Goal: Task Accomplishment & Management: Use online tool/utility

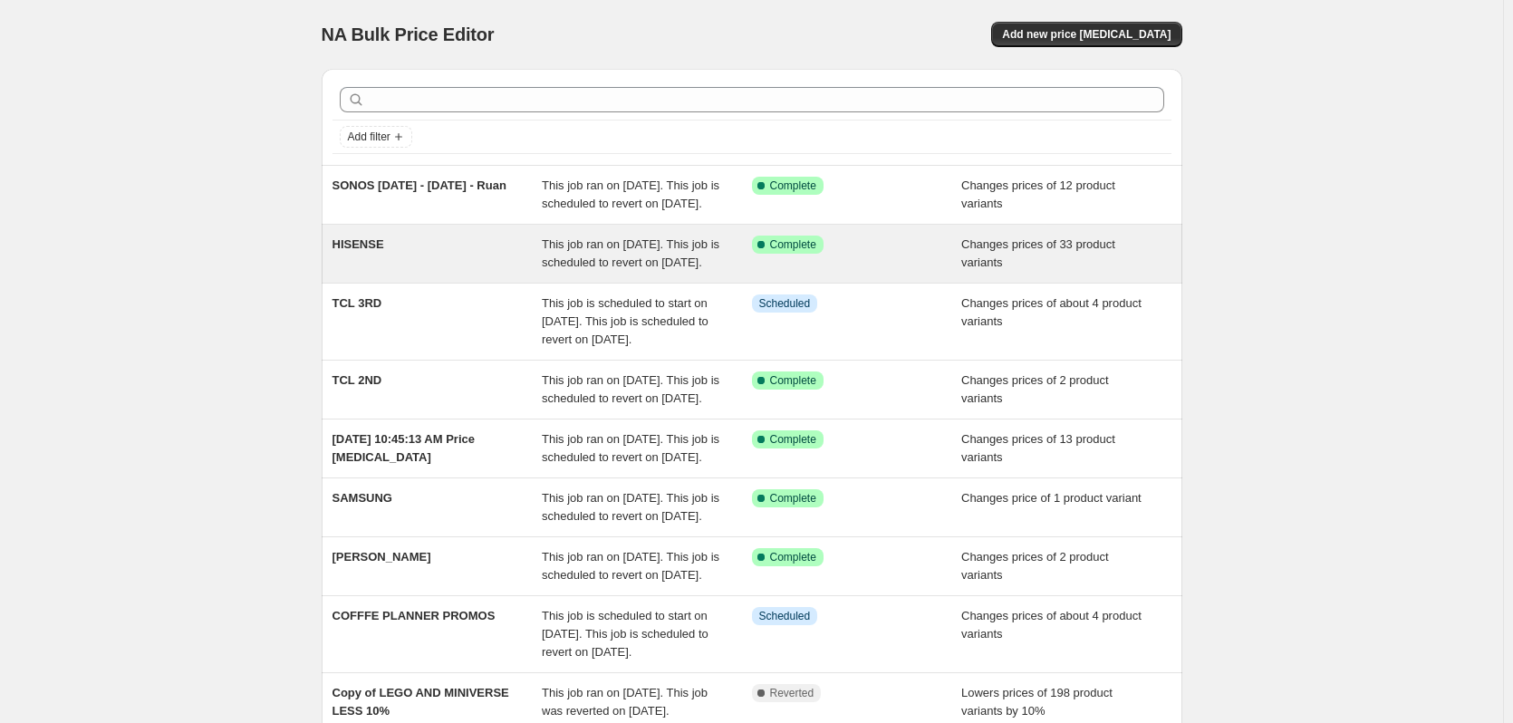
click at [366, 270] on div "HISENSE" at bounding box center [437, 253] width 210 height 36
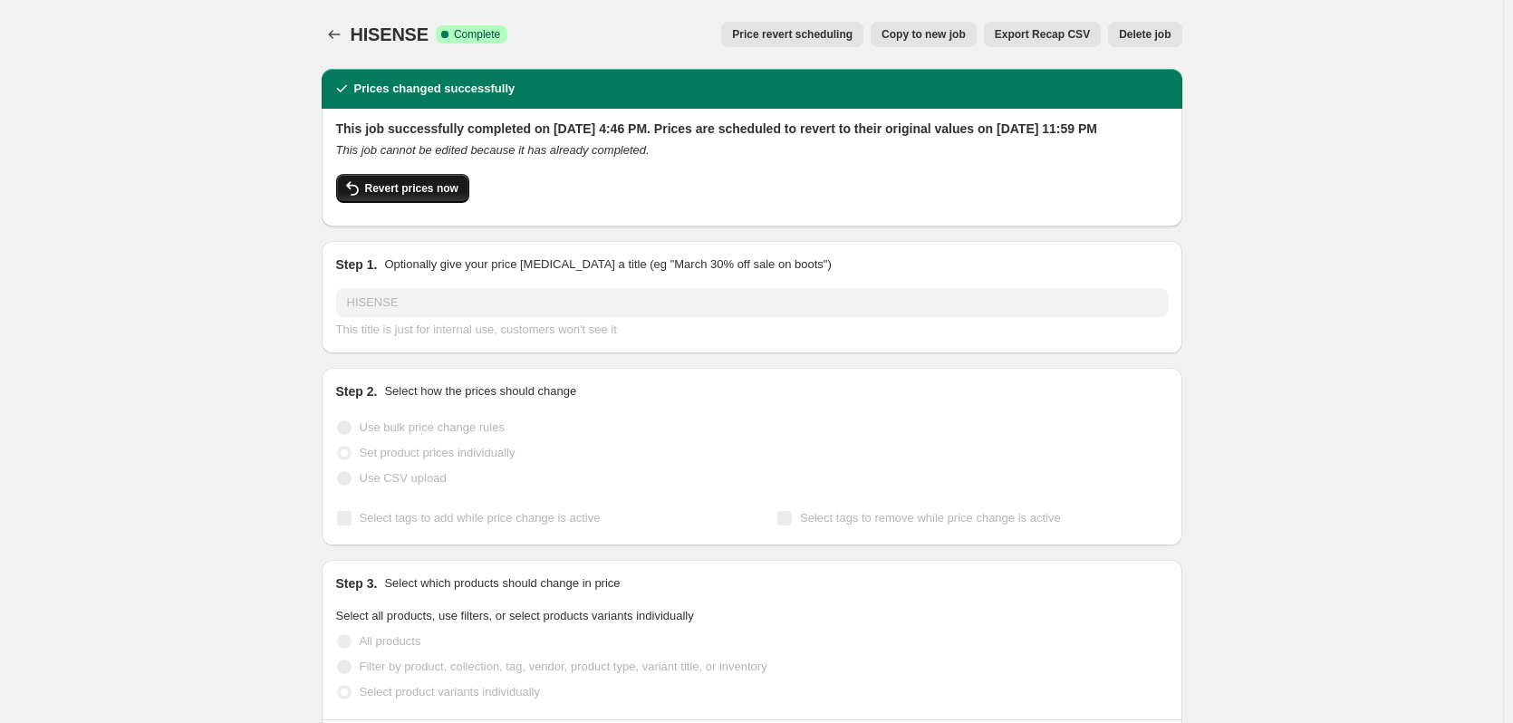
click at [382, 196] on span "Revert prices now" at bounding box center [411, 188] width 93 height 14
checkbox input "false"
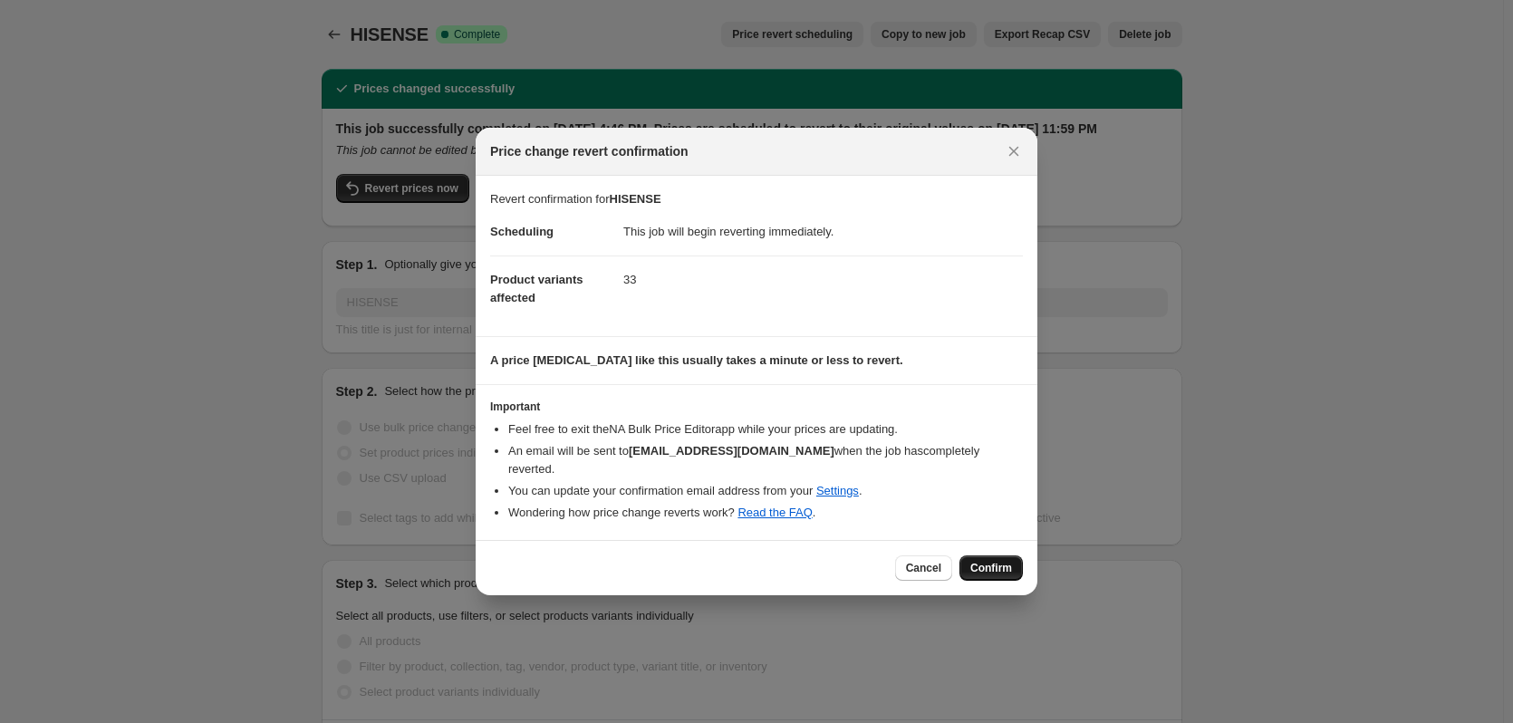
click at [979, 562] on span "Confirm" at bounding box center [991, 568] width 42 height 14
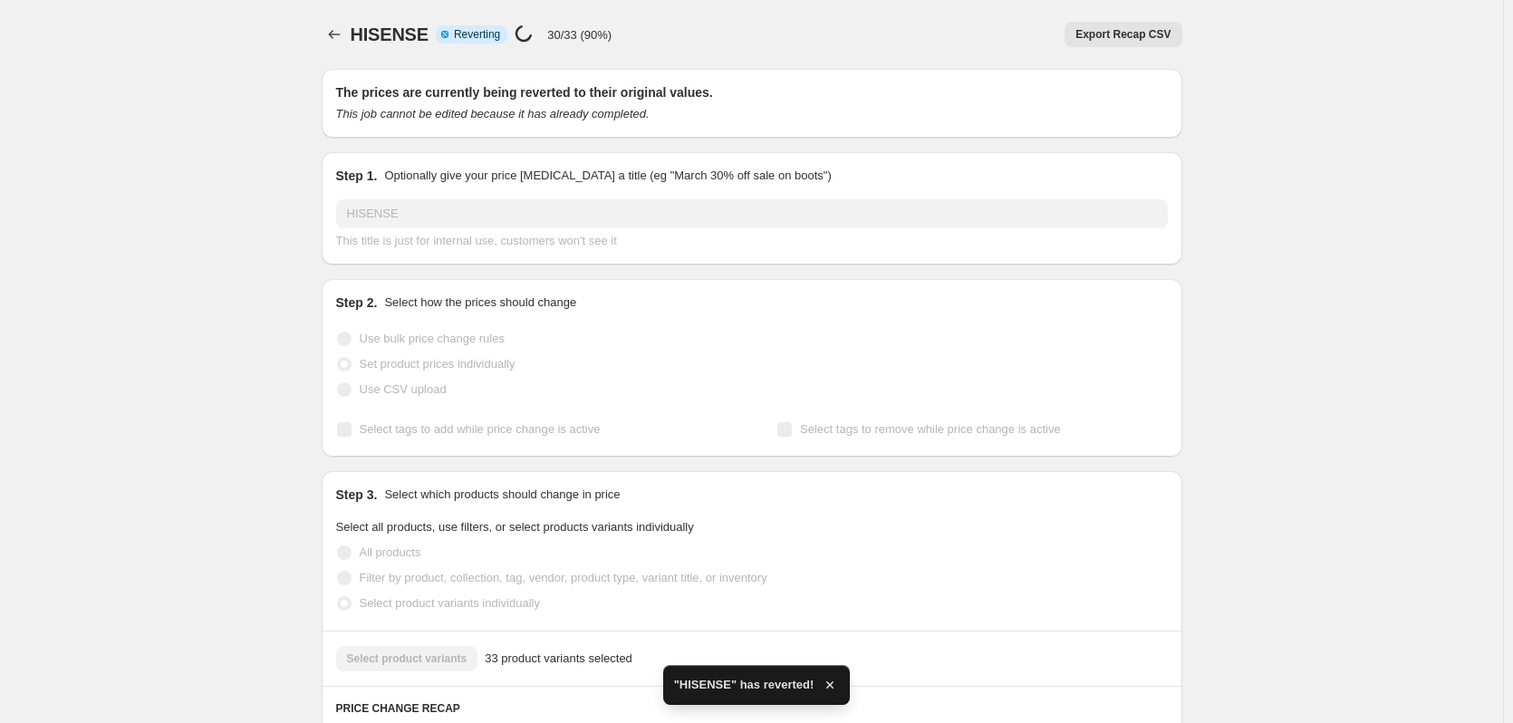
checkbox input "true"
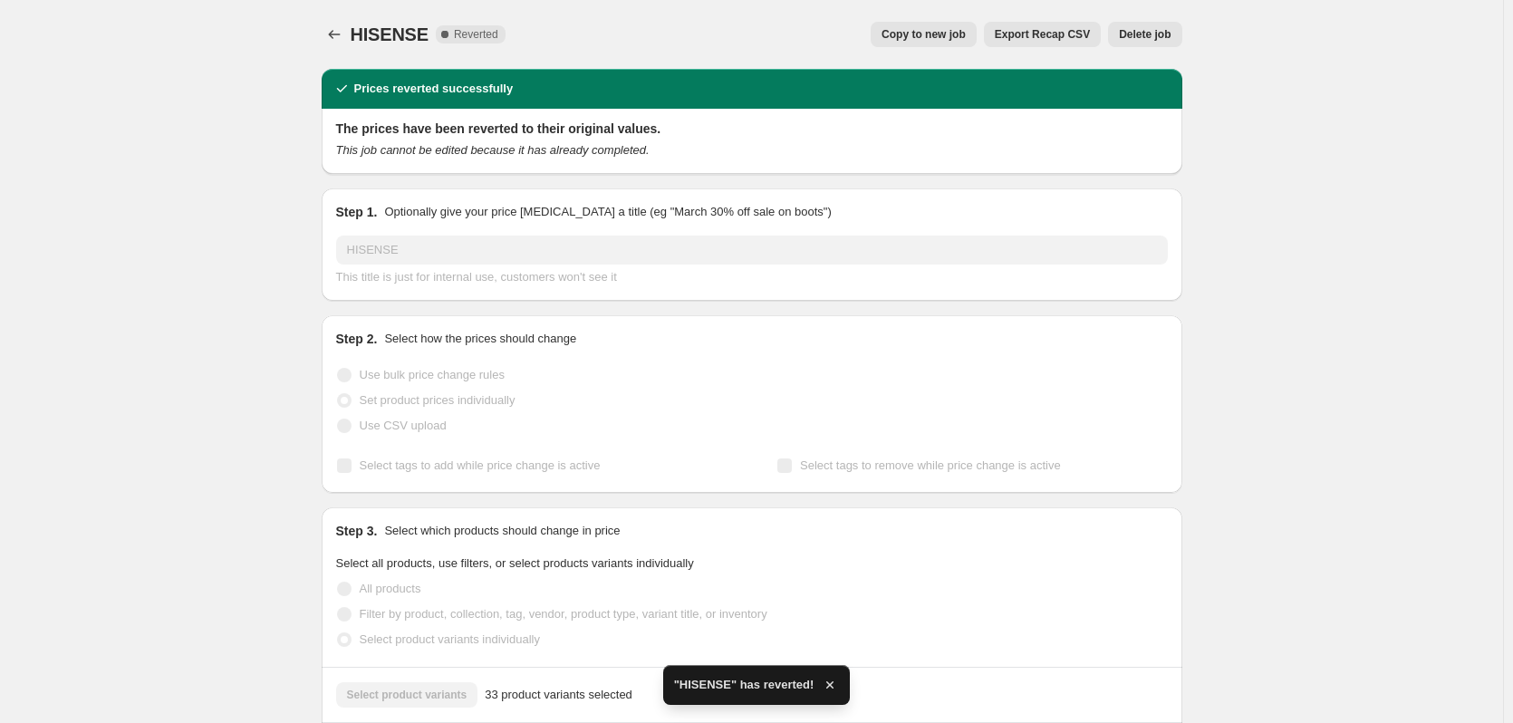
click at [935, 39] on span "Copy to new job" at bounding box center [923, 34] width 84 height 14
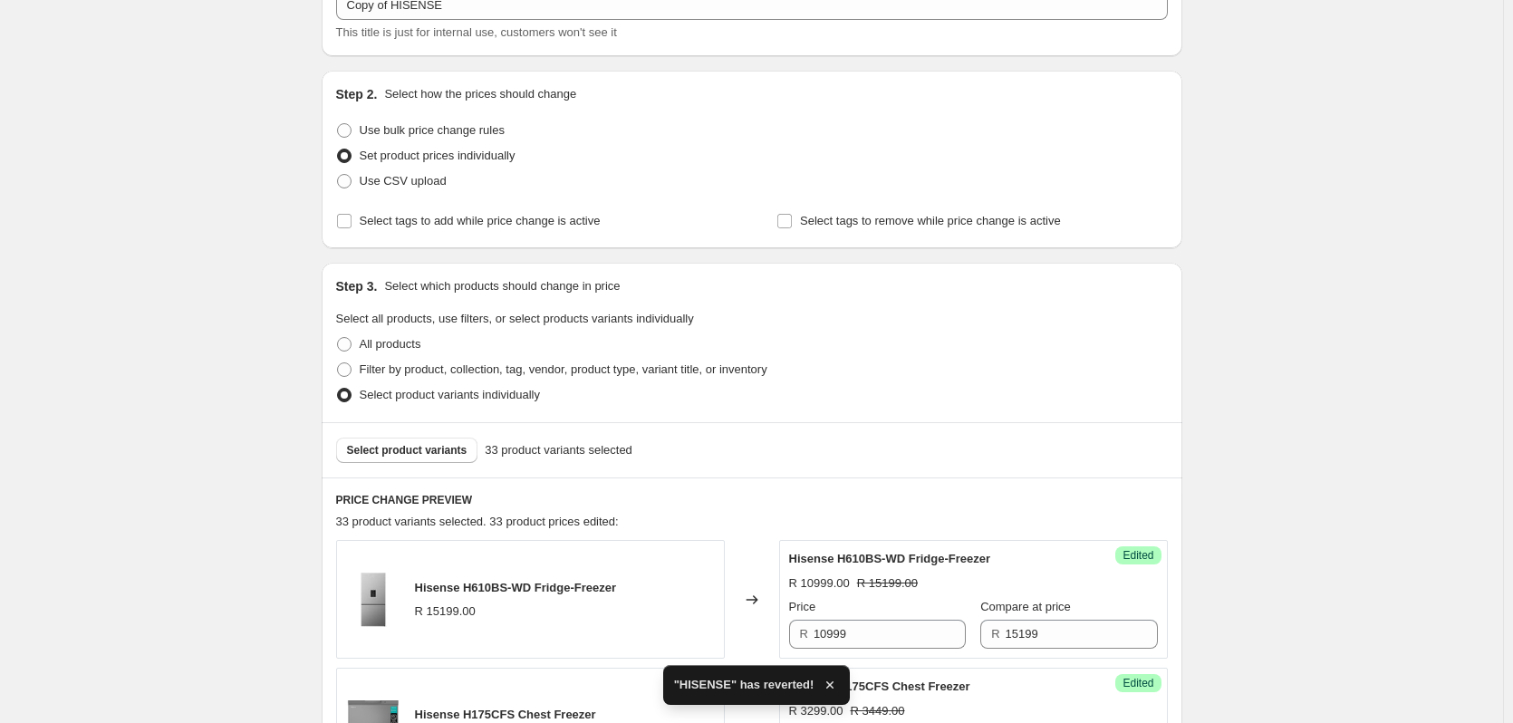
scroll to position [362, 0]
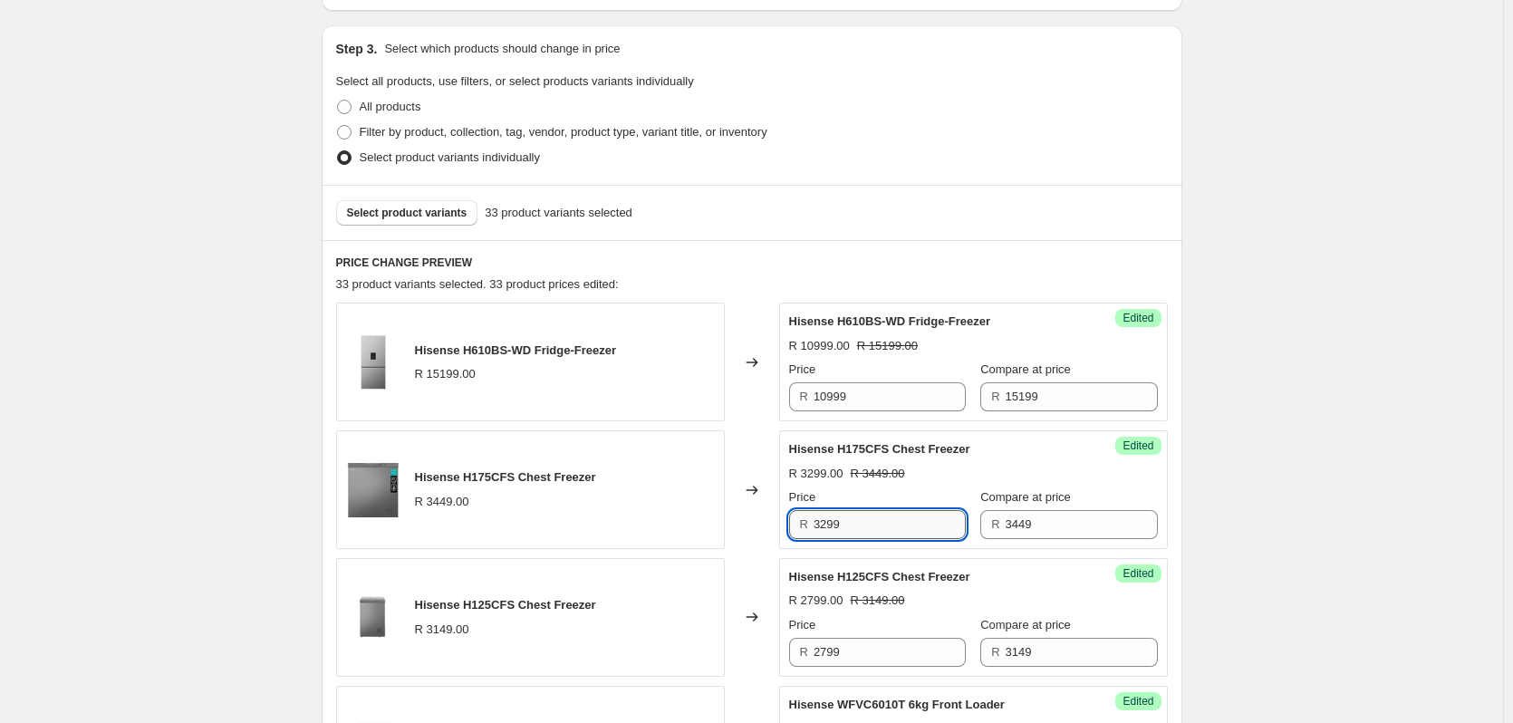
click at [862, 527] on input "3299" at bounding box center [889, 524] width 152 height 29
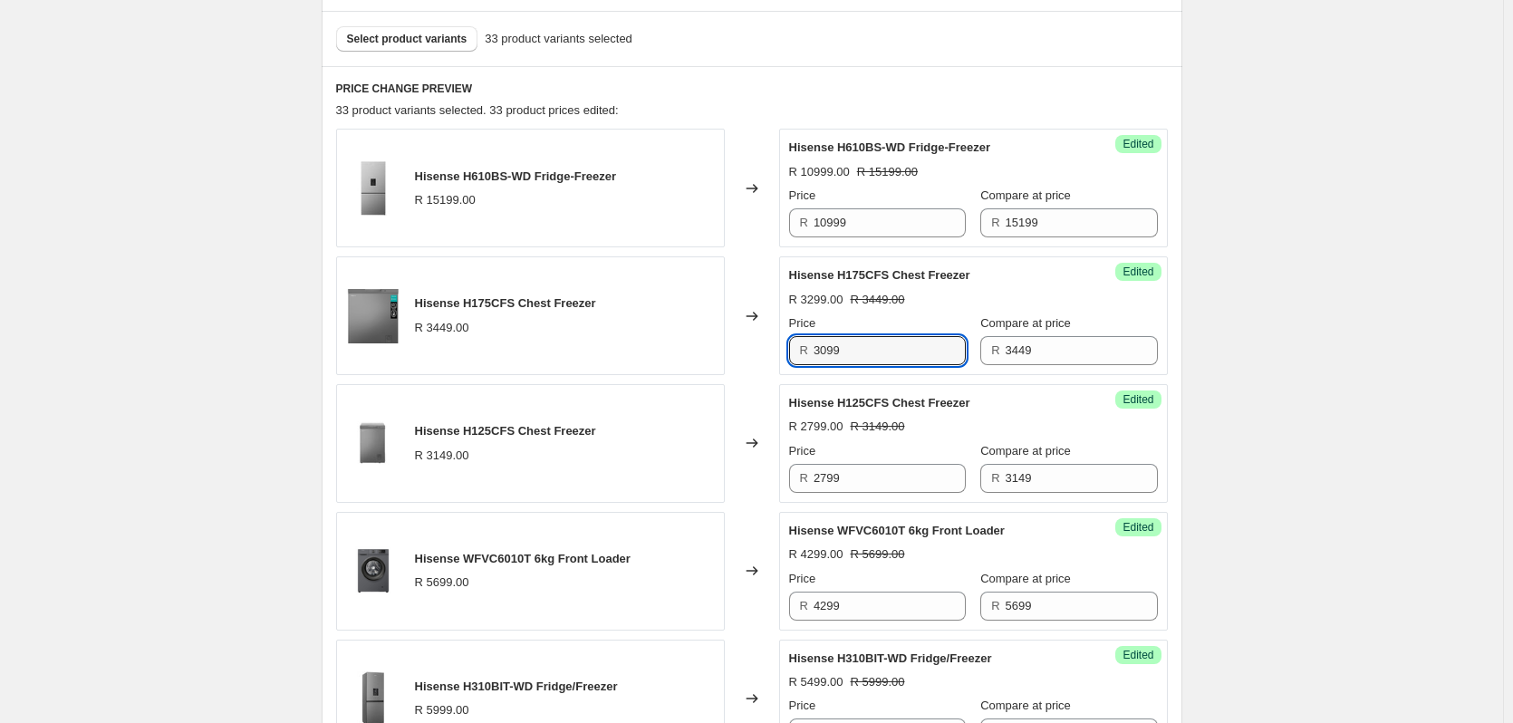
scroll to position [543, 0]
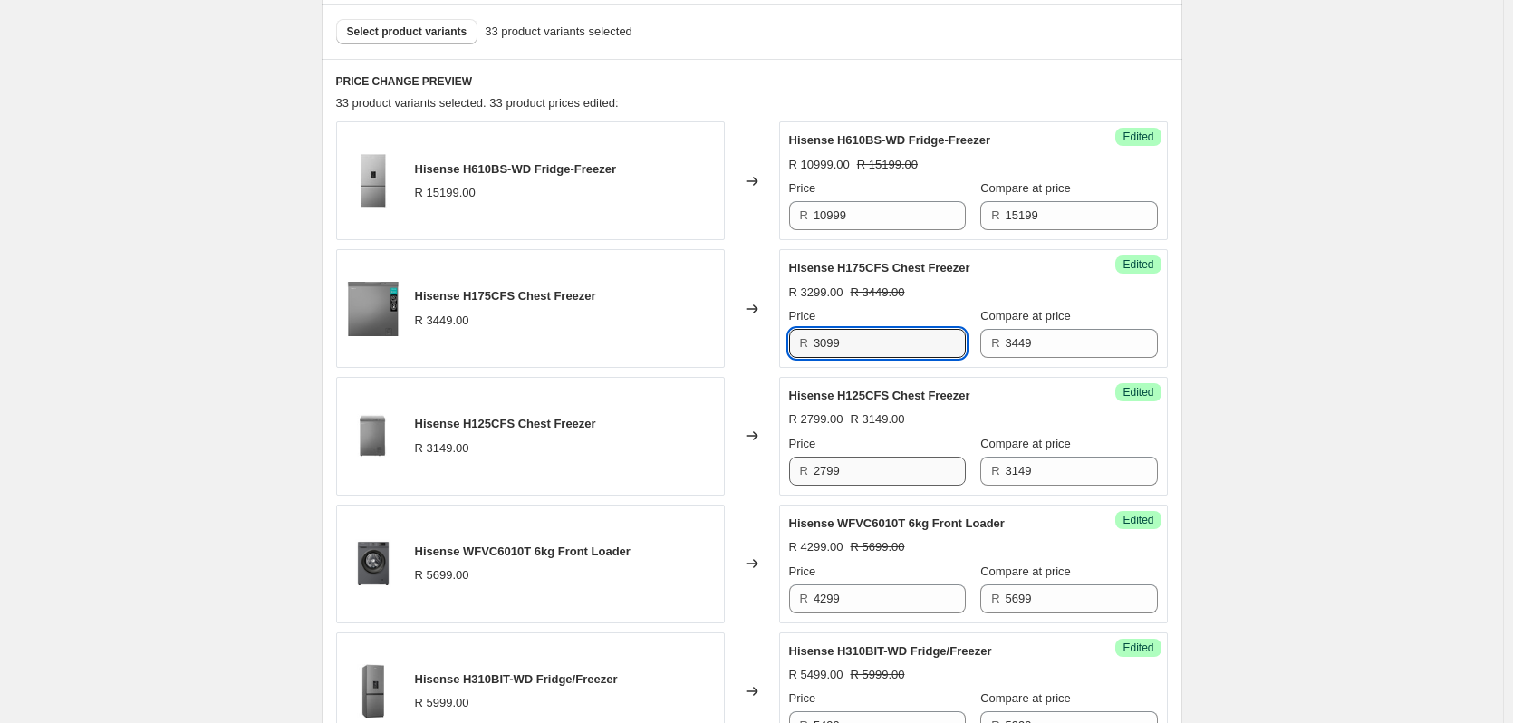
type input "3099"
click at [859, 466] on input "2799" at bounding box center [889, 471] width 152 height 29
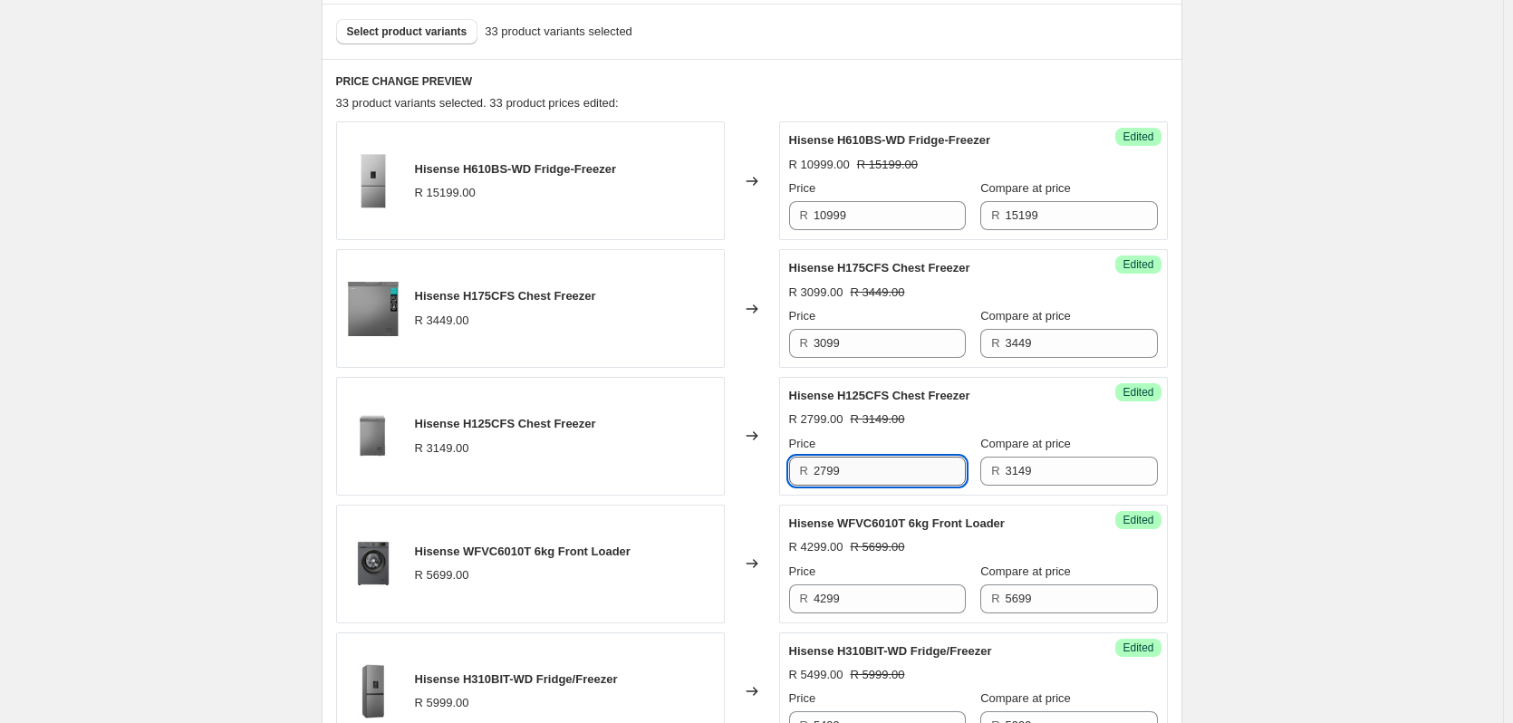
click at [859, 466] on input "2799" at bounding box center [889, 471] width 152 height 29
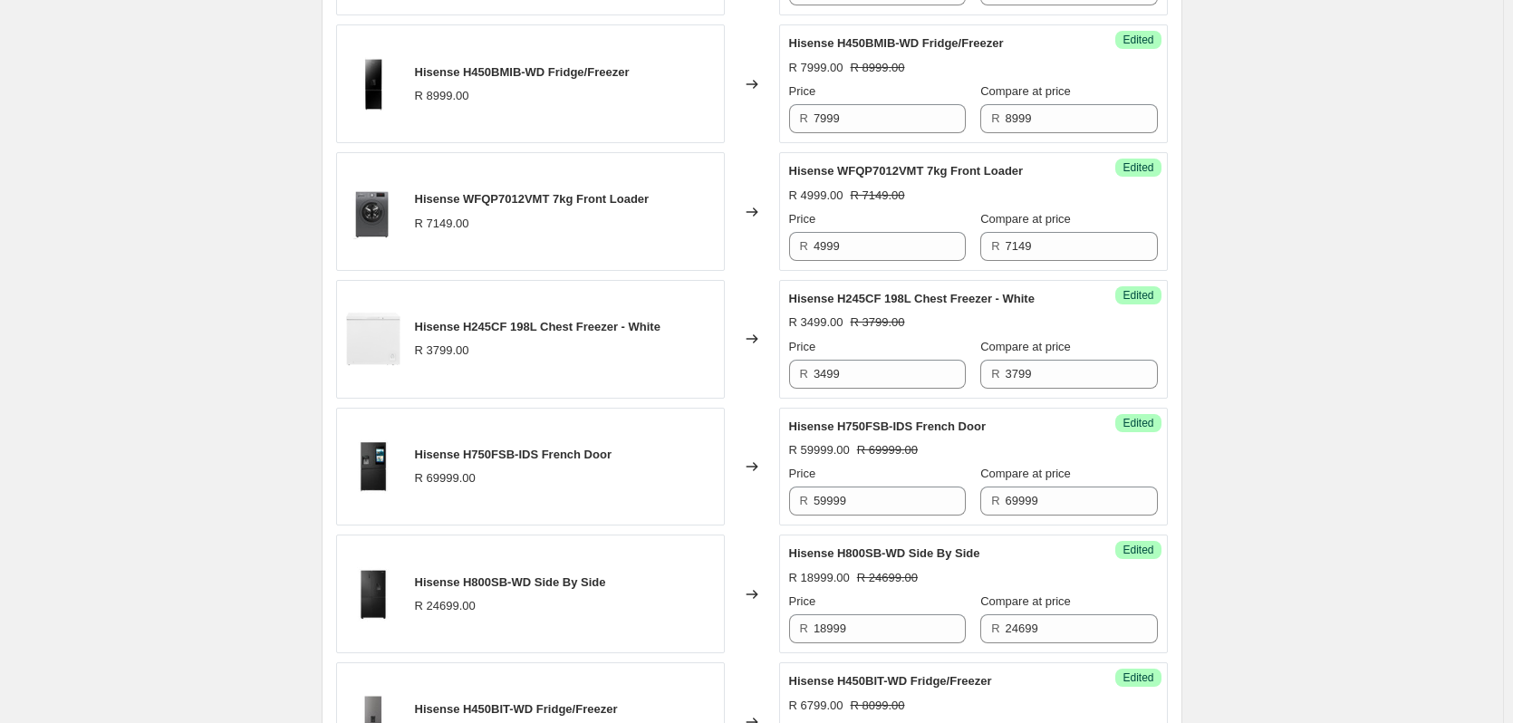
scroll to position [2446, 0]
type input "2699"
click at [848, 364] on input "3499" at bounding box center [889, 372] width 152 height 29
click at [883, 371] on input "3499" at bounding box center [889, 372] width 152 height 29
click at [883, 367] on input "3499" at bounding box center [889, 372] width 152 height 29
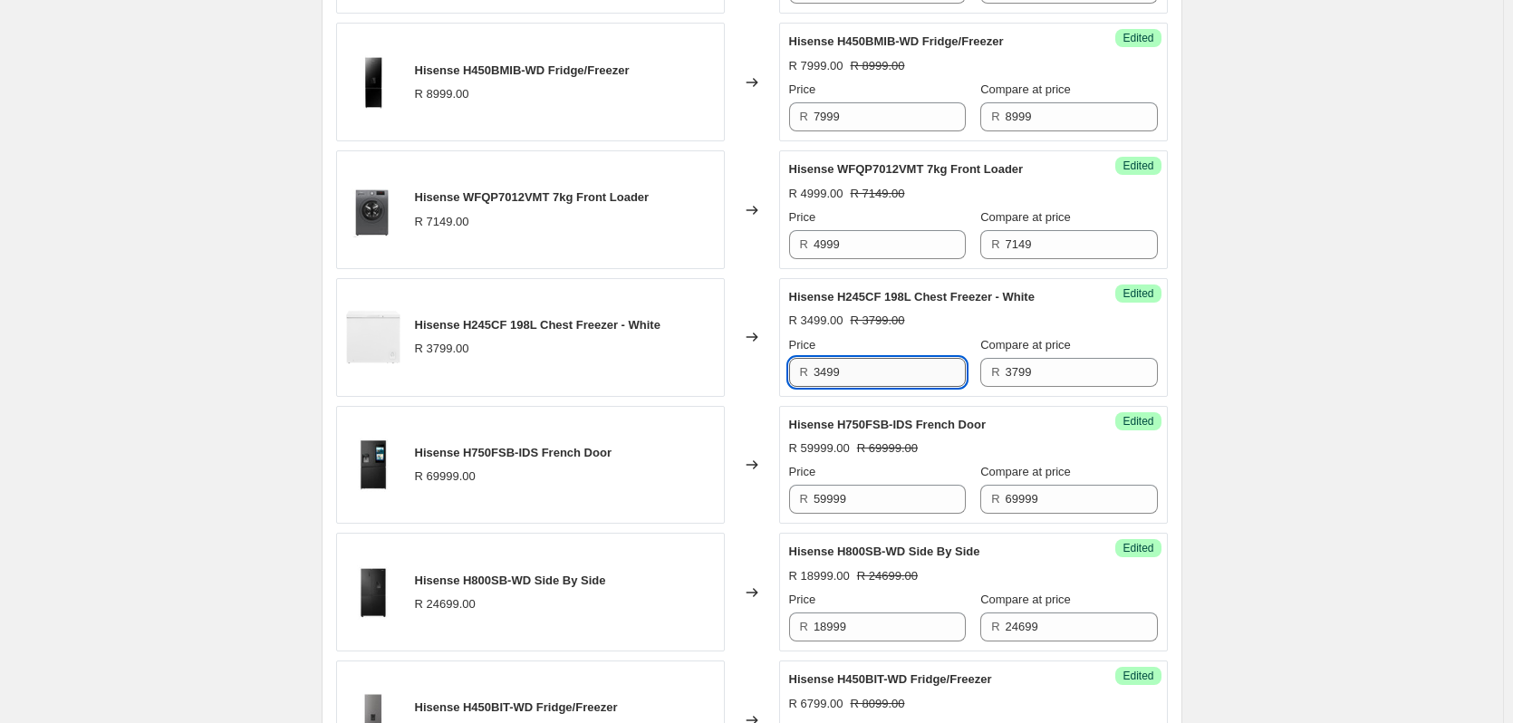
click at [883, 367] on input "3499" at bounding box center [889, 372] width 152 height 29
click at [883, 366] on input "3499" at bounding box center [889, 372] width 152 height 29
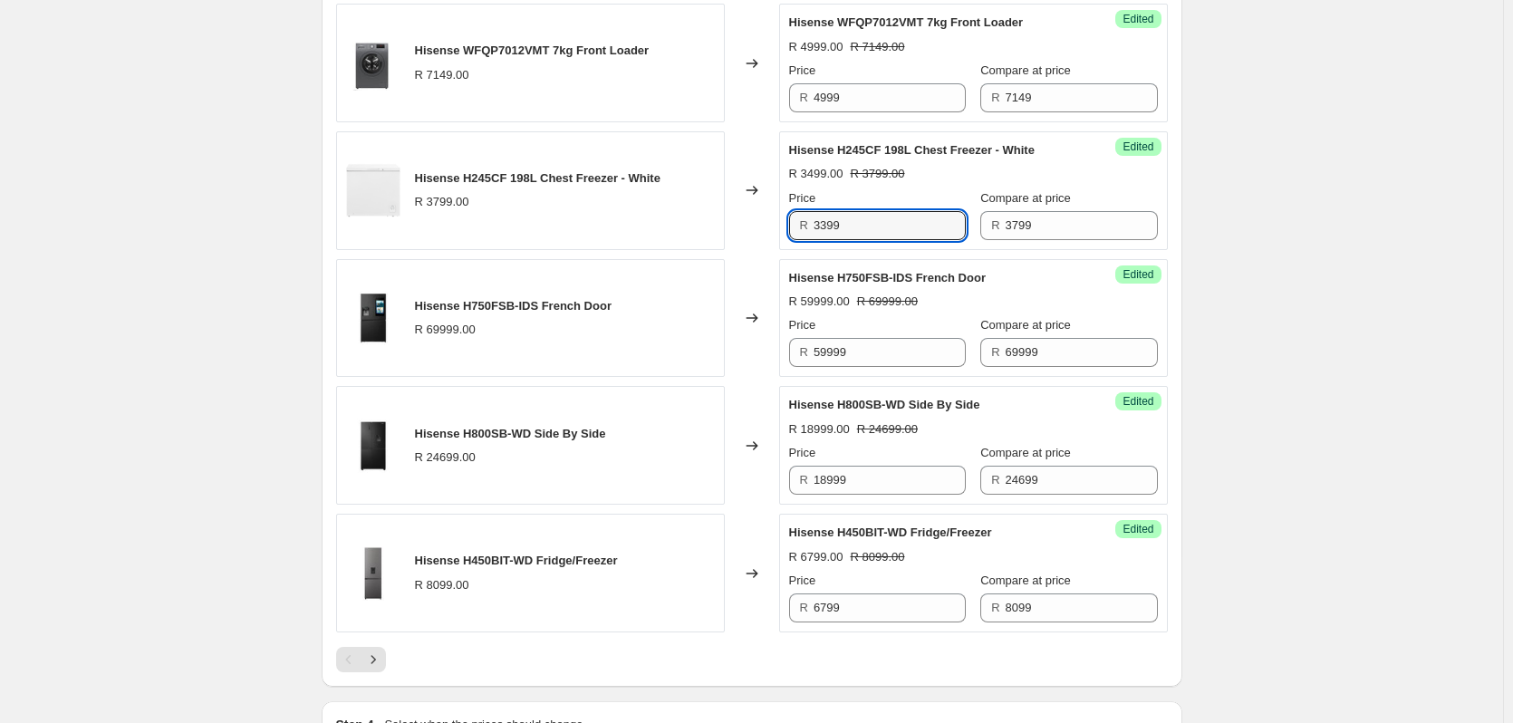
scroll to position [2717, 0]
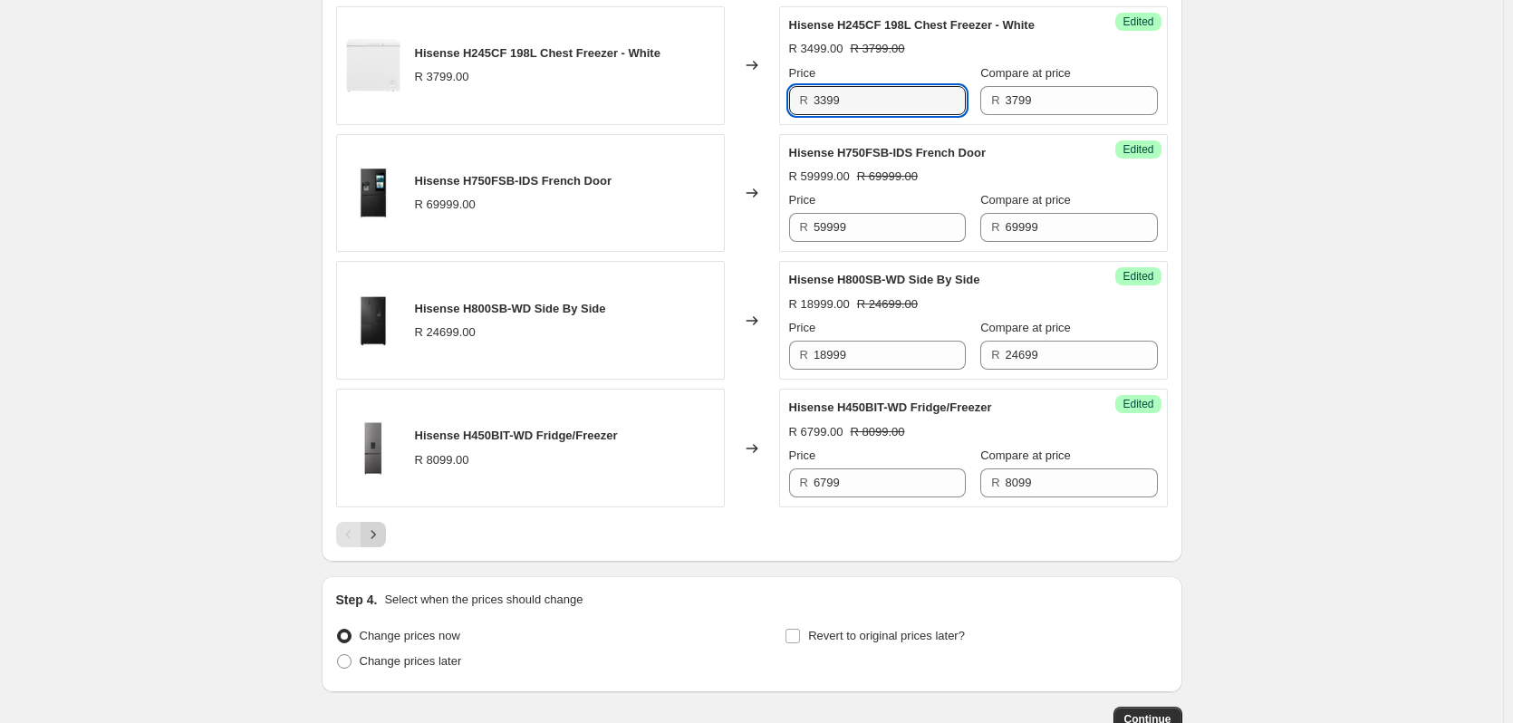
type input "3399"
click at [382, 527] on icon "Next" at bounding box center [373, 534] width 18 height 18
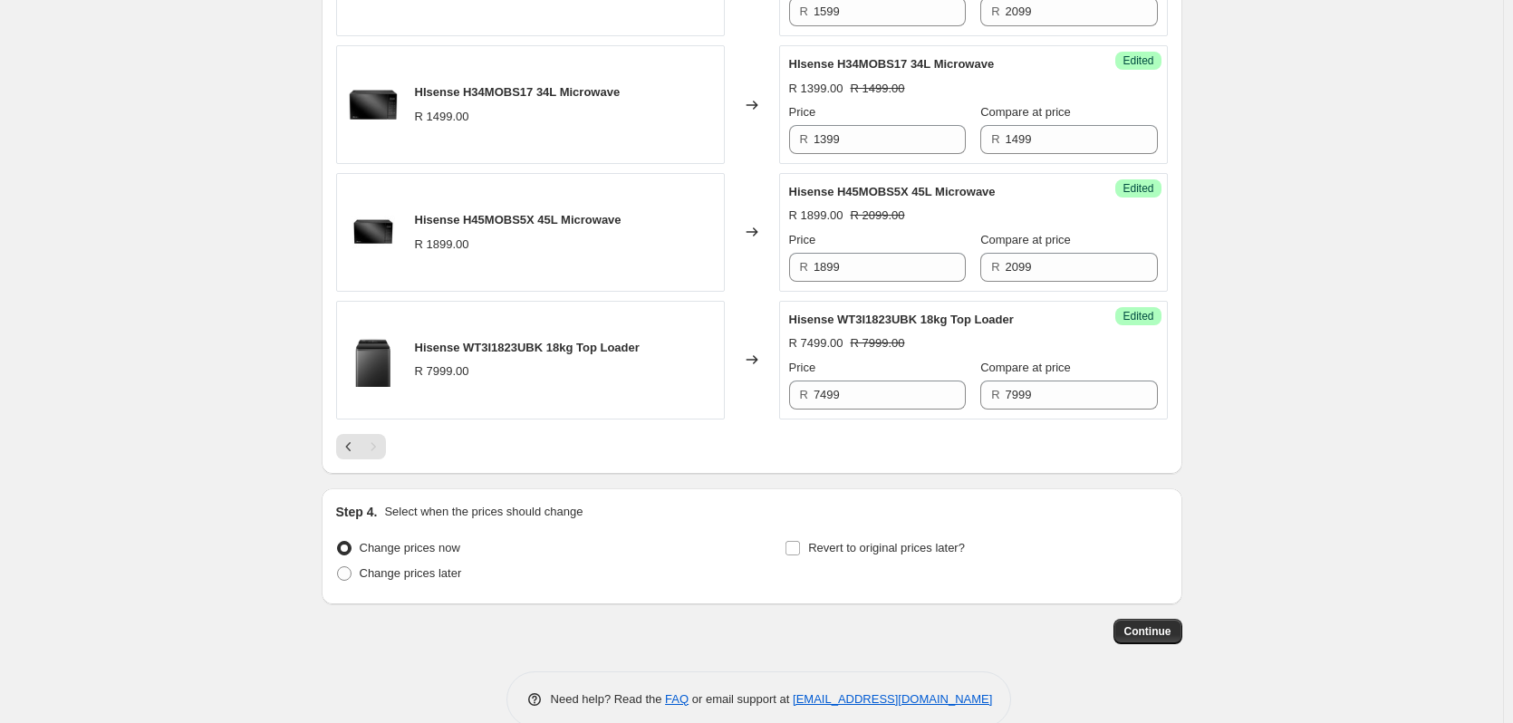
scroll to position [1927, 0]
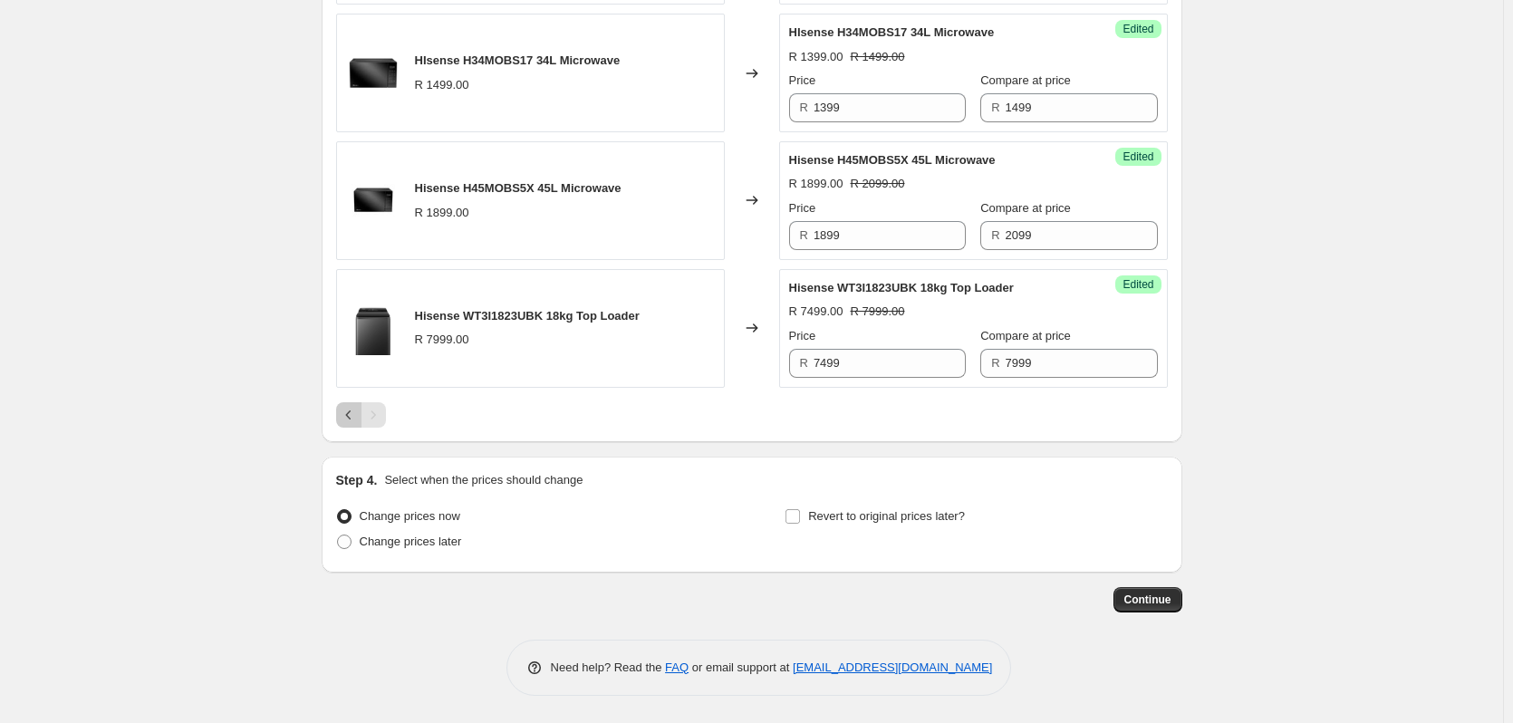
click at [356, 405] on button "Previous" at bounding box center [348, 414] width 25 height 25
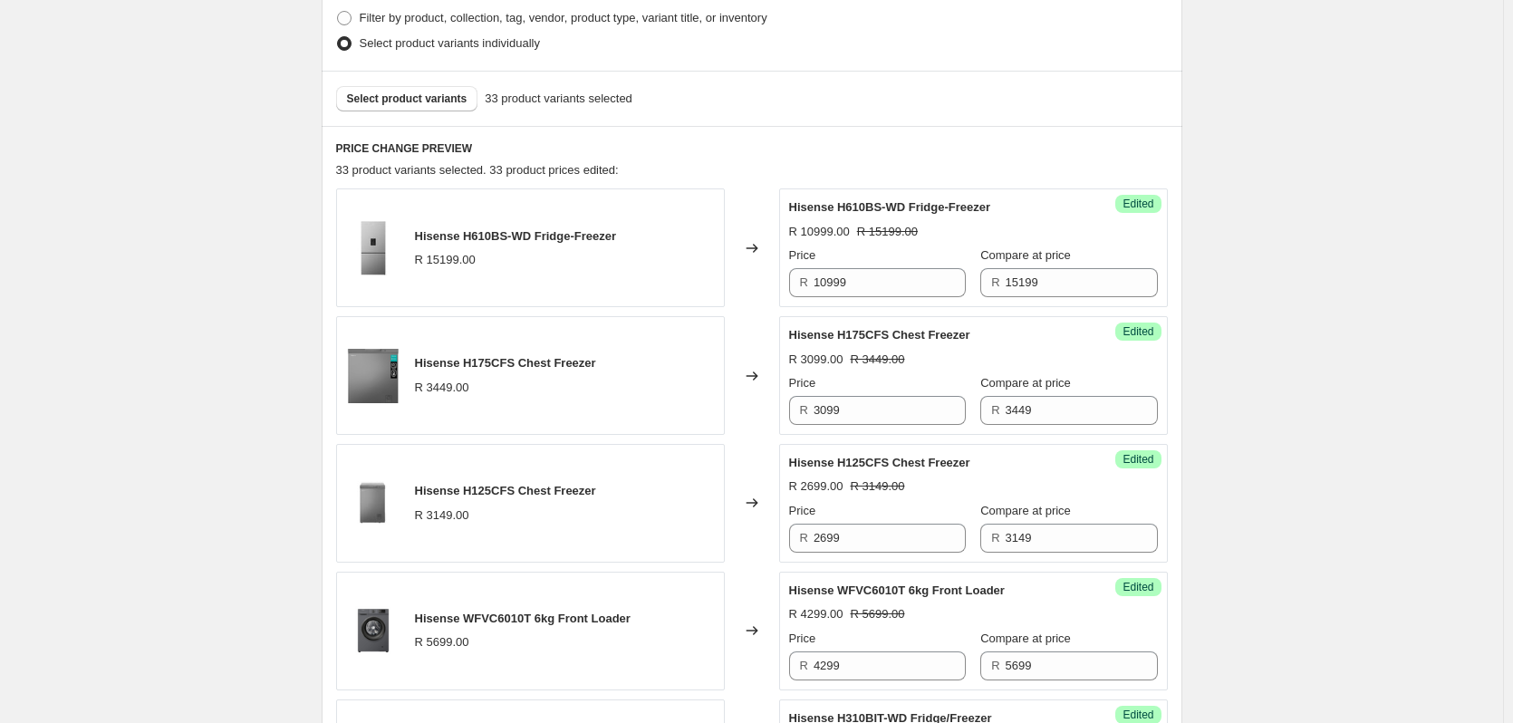
scroll to position [272, 0]
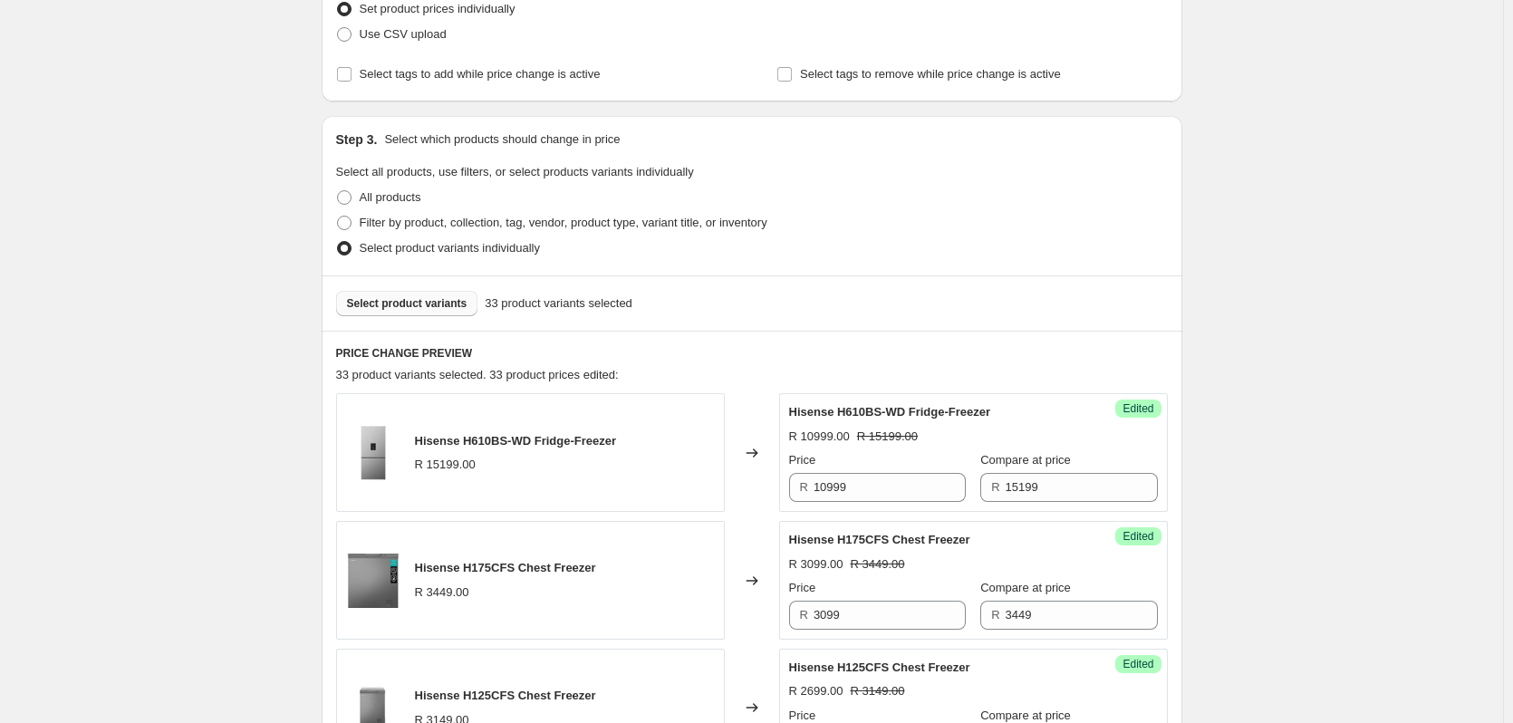
click at [390, 303] on span "Select product variants" at bounding box center [407, 303] width 120 height 14
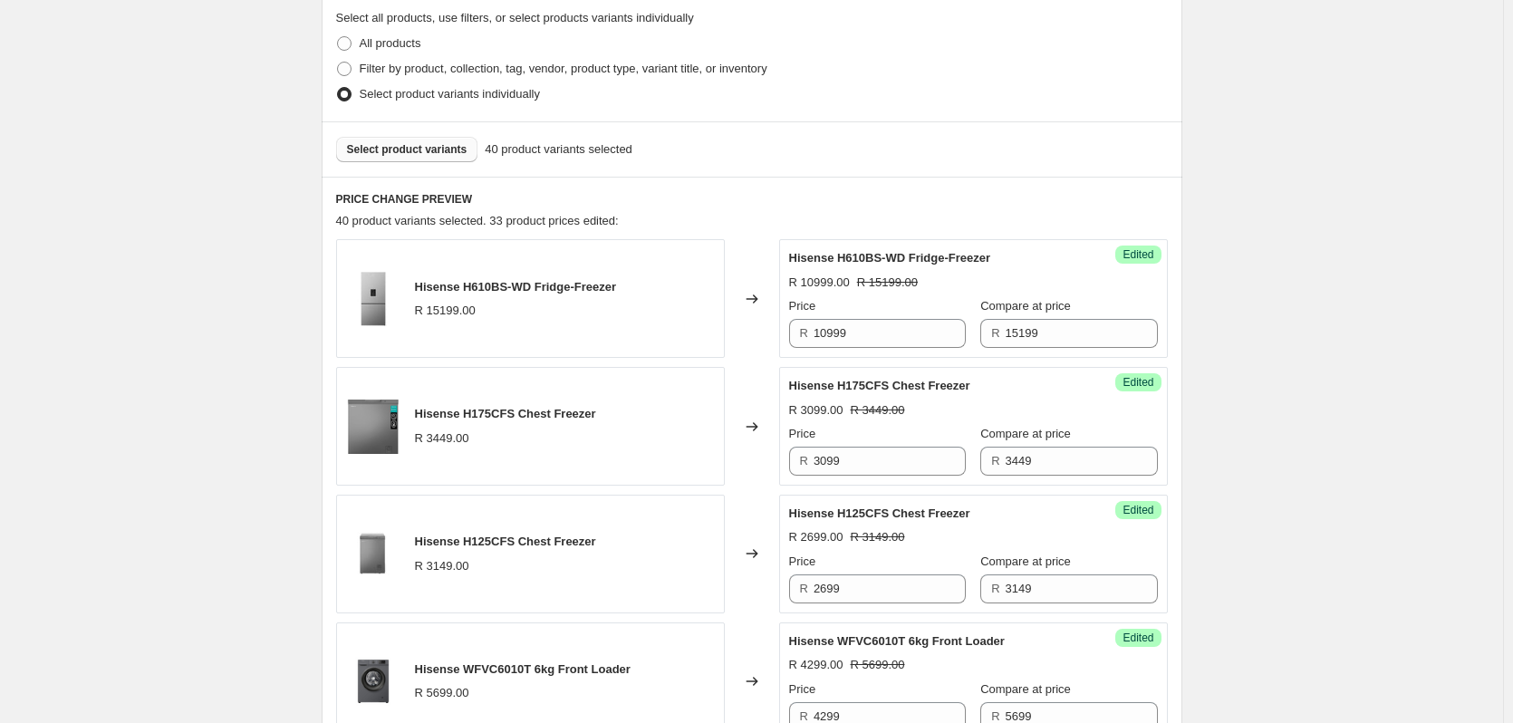
scroll to position [815, 0]
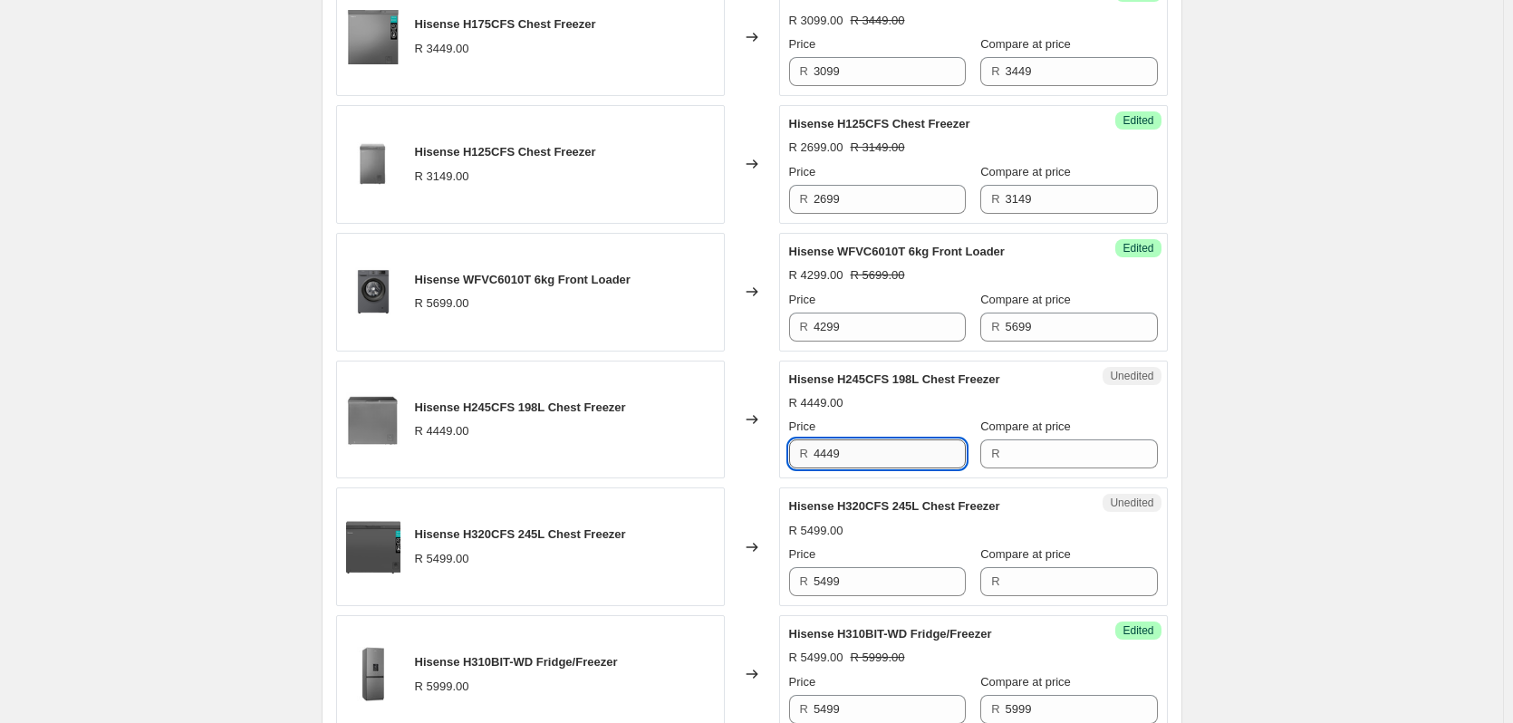
click at [880, 448] on input "4449" at bounding box center [889, 453] width 152 height 29
type input "4449"
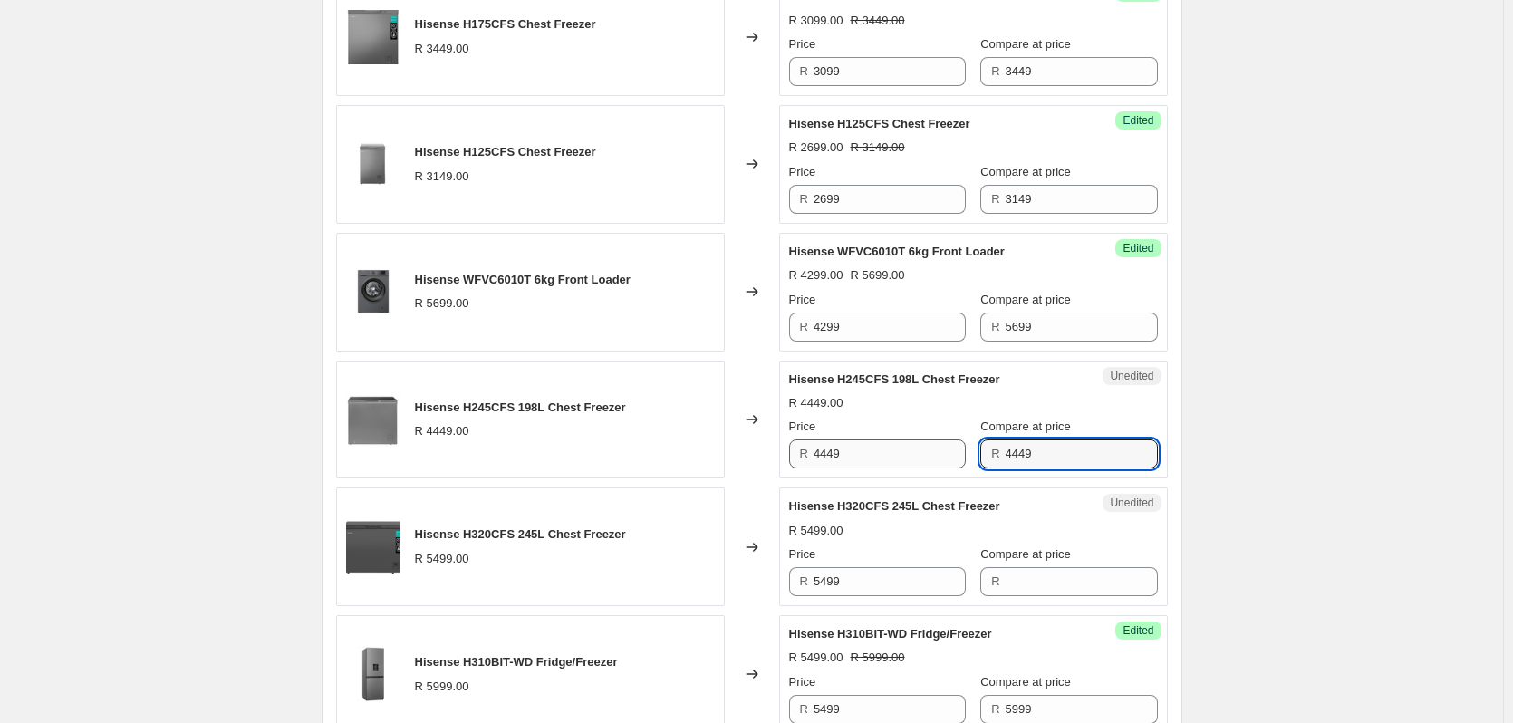
type input "4449"
click at [865, 456] on input "4449" at bounding box center [889, 453] width 152 height 29
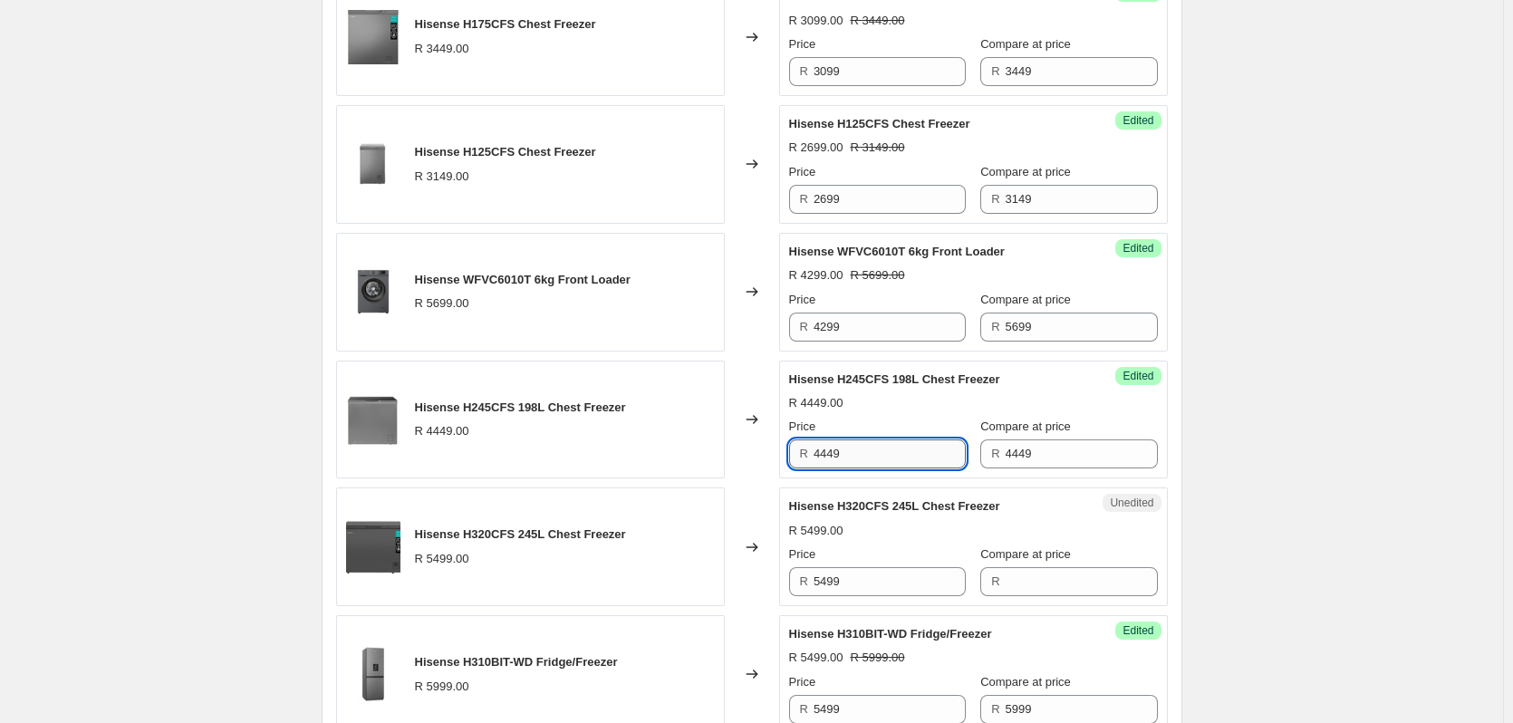
click at [865, 456] on input "4449" at bounding box center [889, 453] width 152 height 29
type input "3499"
click at [877, 593] on input "5499" at bounding box center [889, 581] width 152 height 29
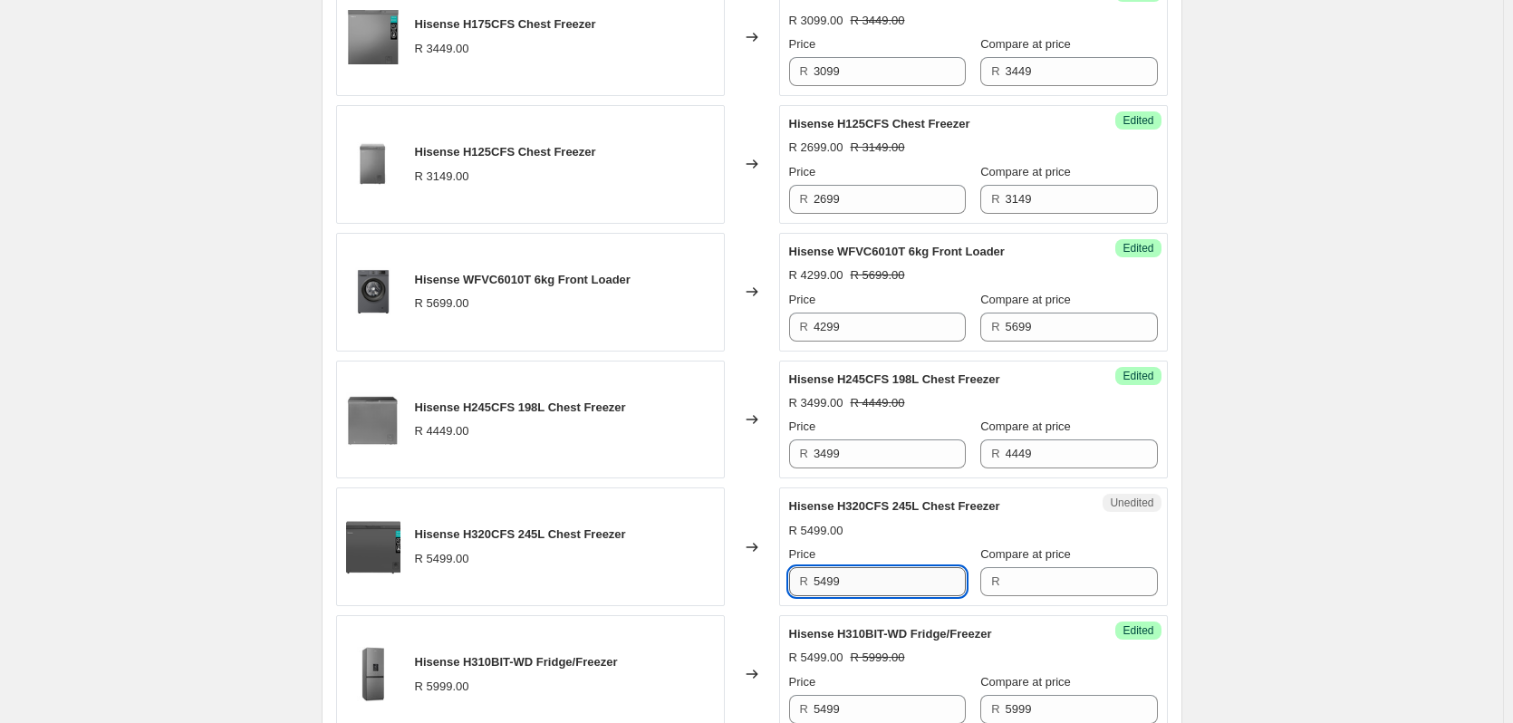
click at [877, 593] on input "5499" at bounding box center [889, 581] width 152 height 29
type input "5499"
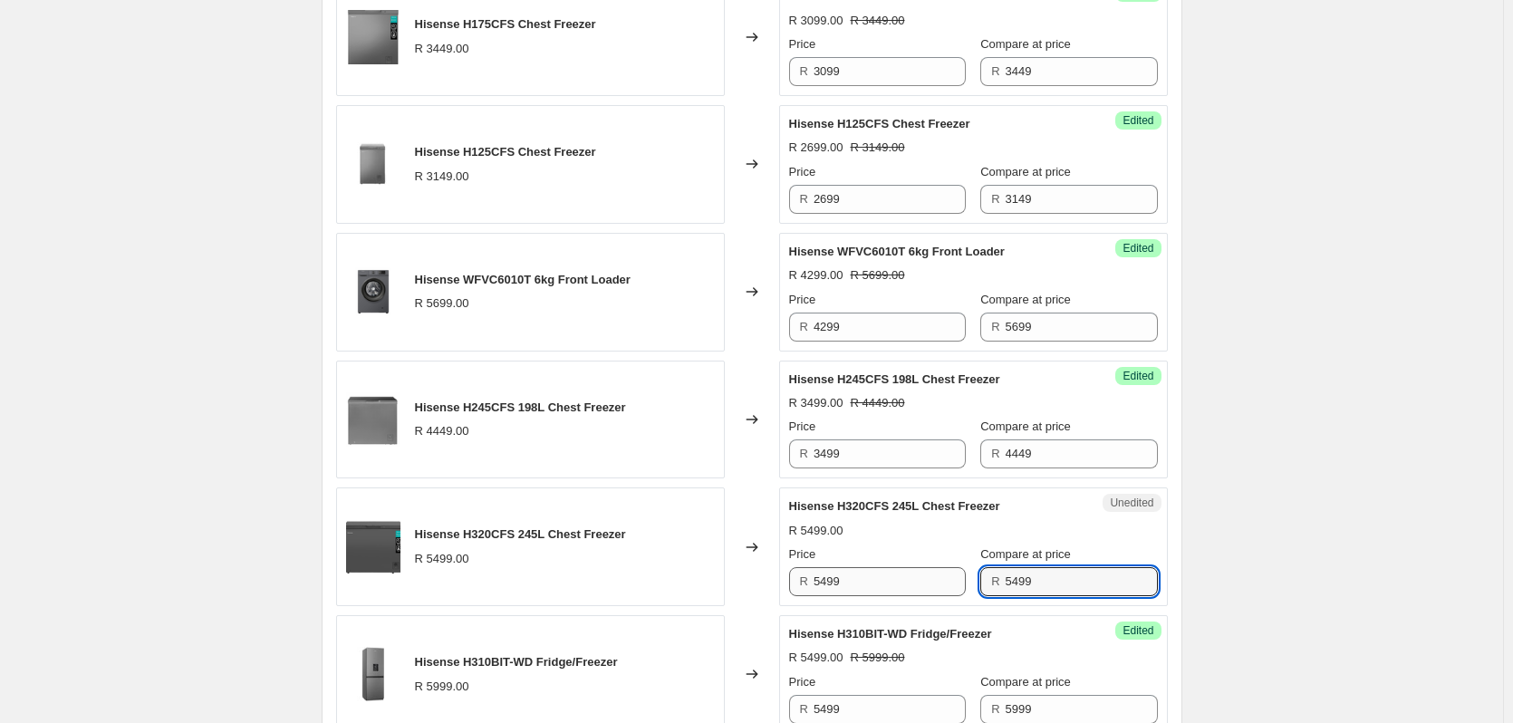
type input "5499"
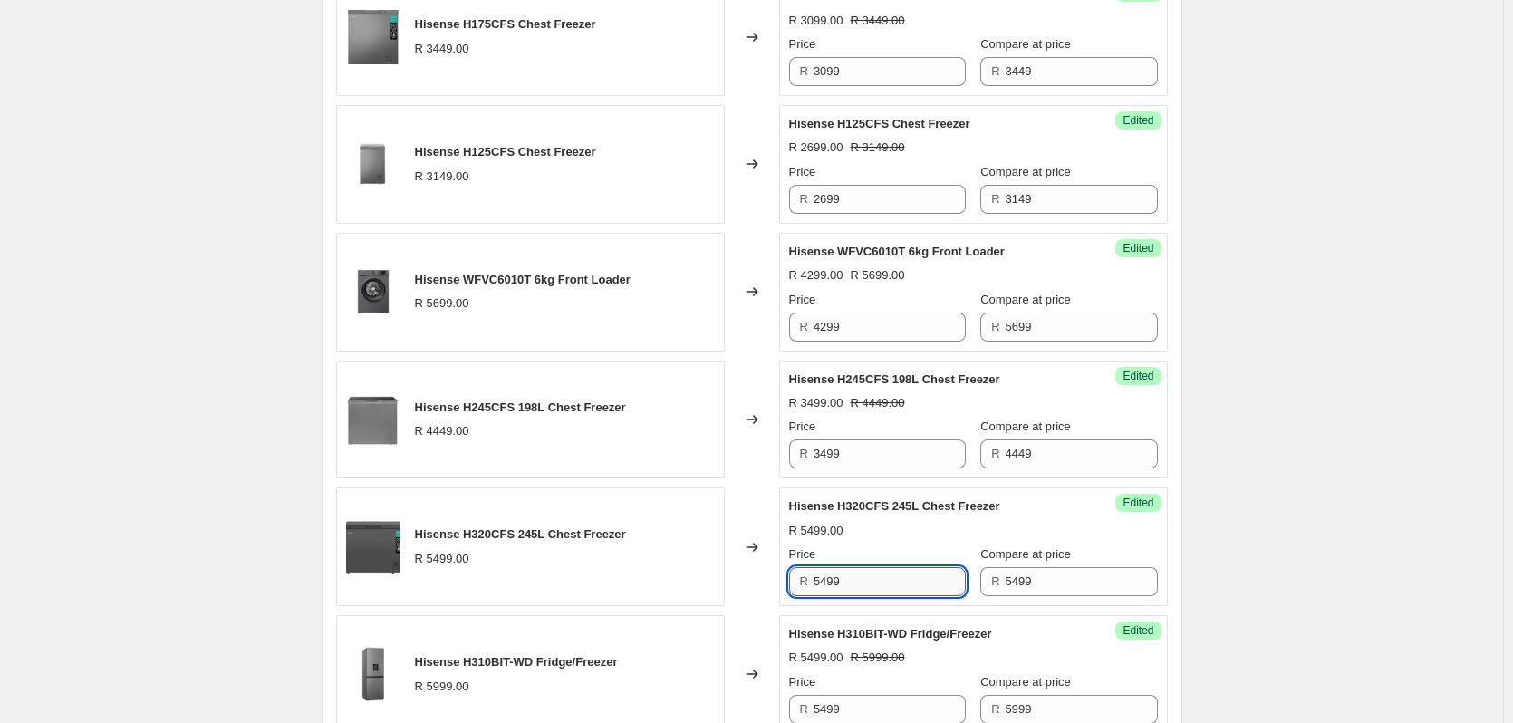
click at [866, 581] on input "5499" at bounding box center [889, 581] width 152 height 29
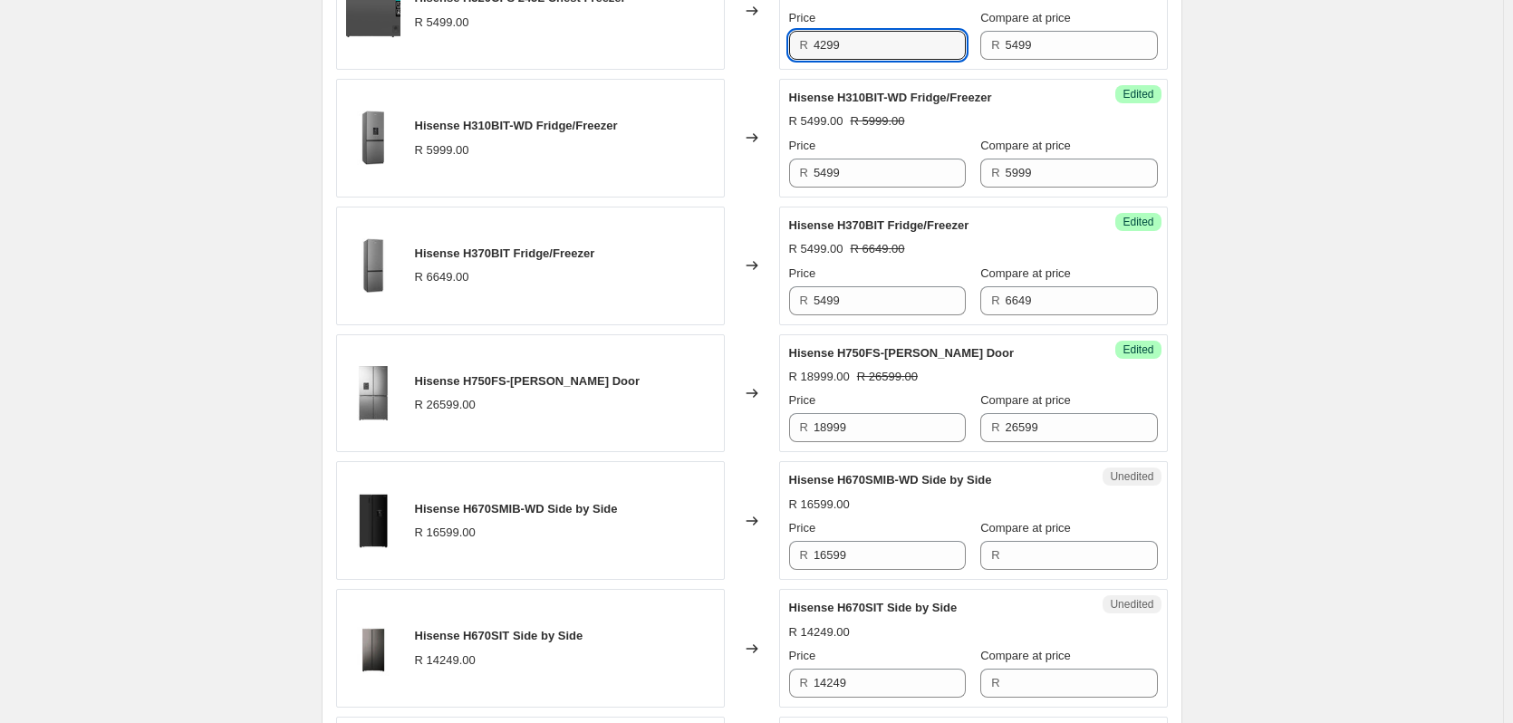
scroll to position [1359, 0]
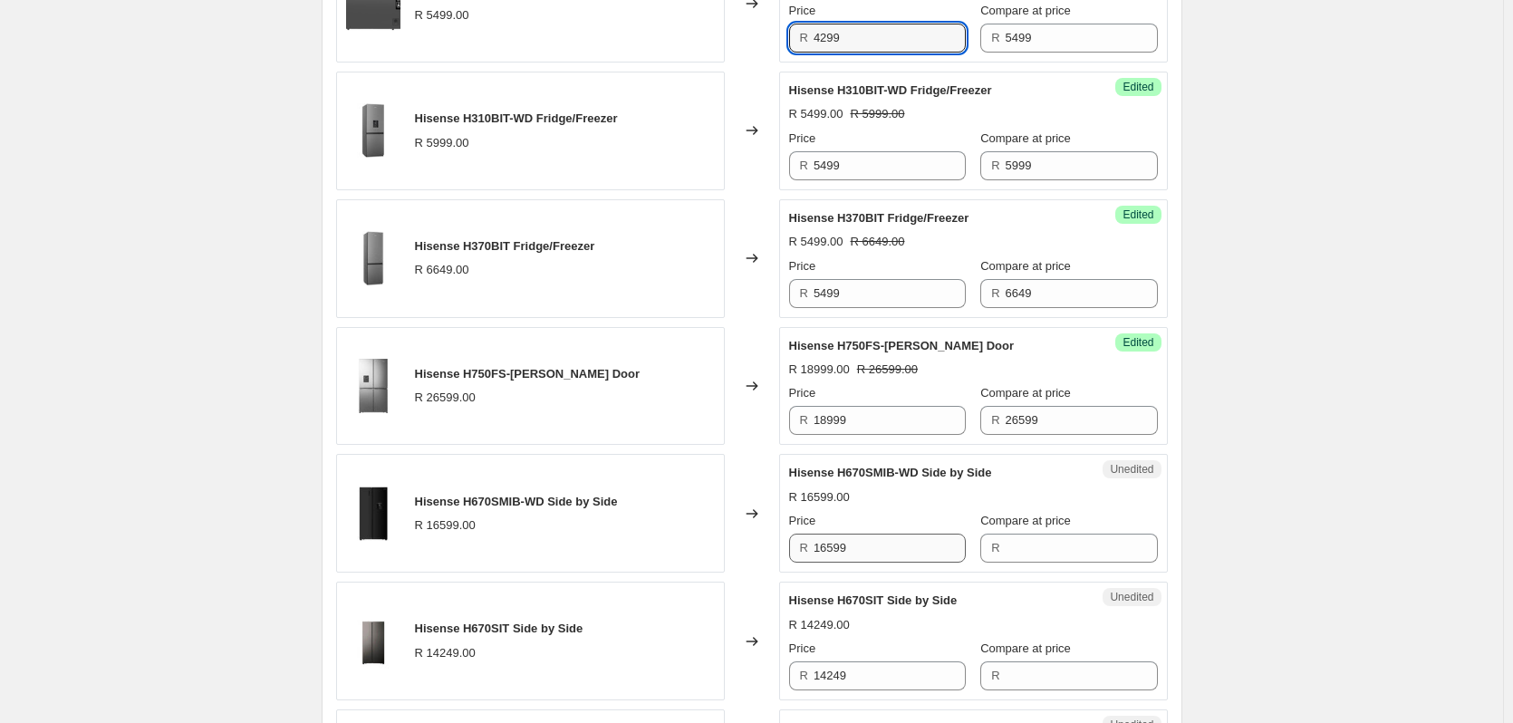
type input "4299"
click at [865, 545] on input "16599" at bounding box center [889, 547] width 152 height 29
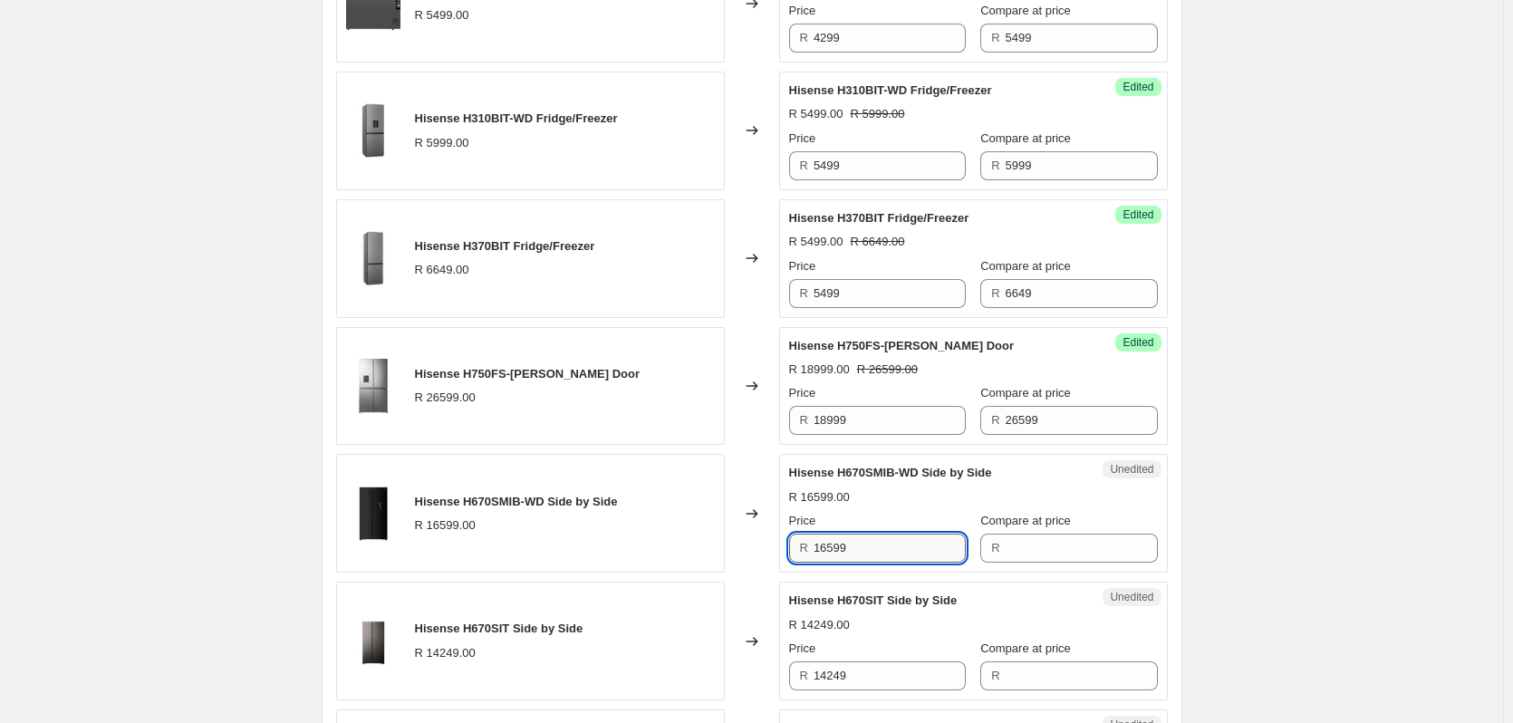
click at [865, 545] on input "16599" at bounding box center [889, 547] width 152 height 29
type input "16599"
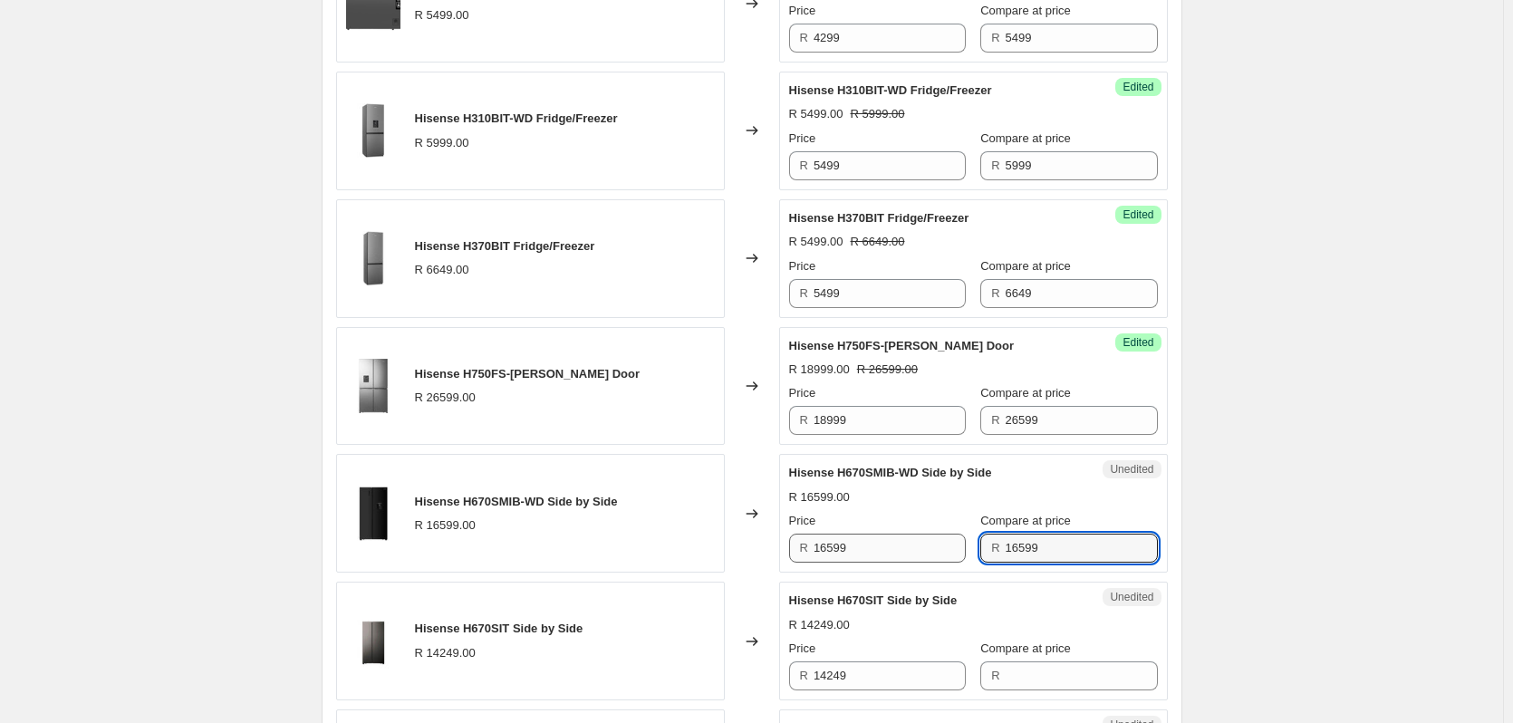
type input "16599"
click at [870, 554] on input "16599" at bounding box center [889, 547] width 152 height 29
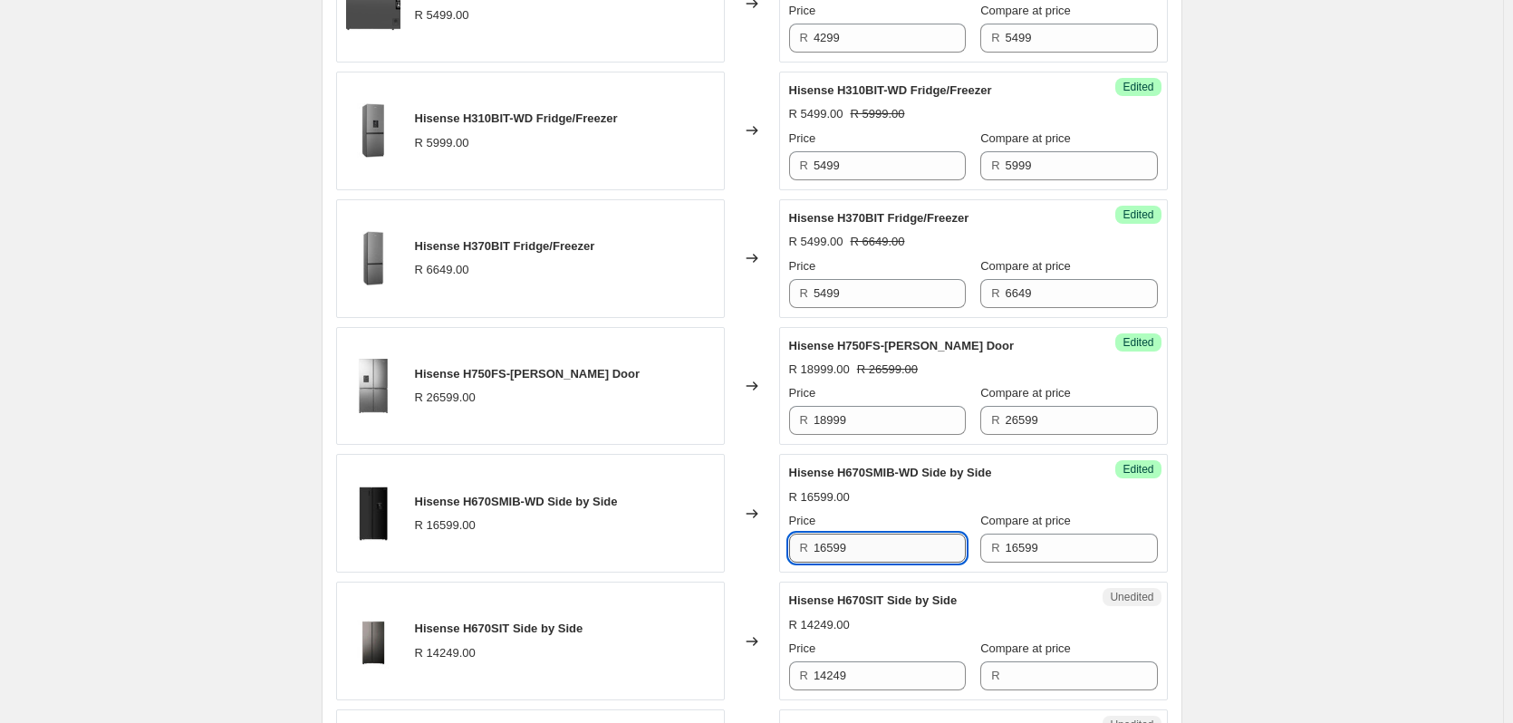
click at [870, 554] on input "16599" at bounding box center [889, 547] width 152 height 29
type input "11199"
click at [862, 664] on input "14249" at bounding box center [889, 675] width 152 height 29
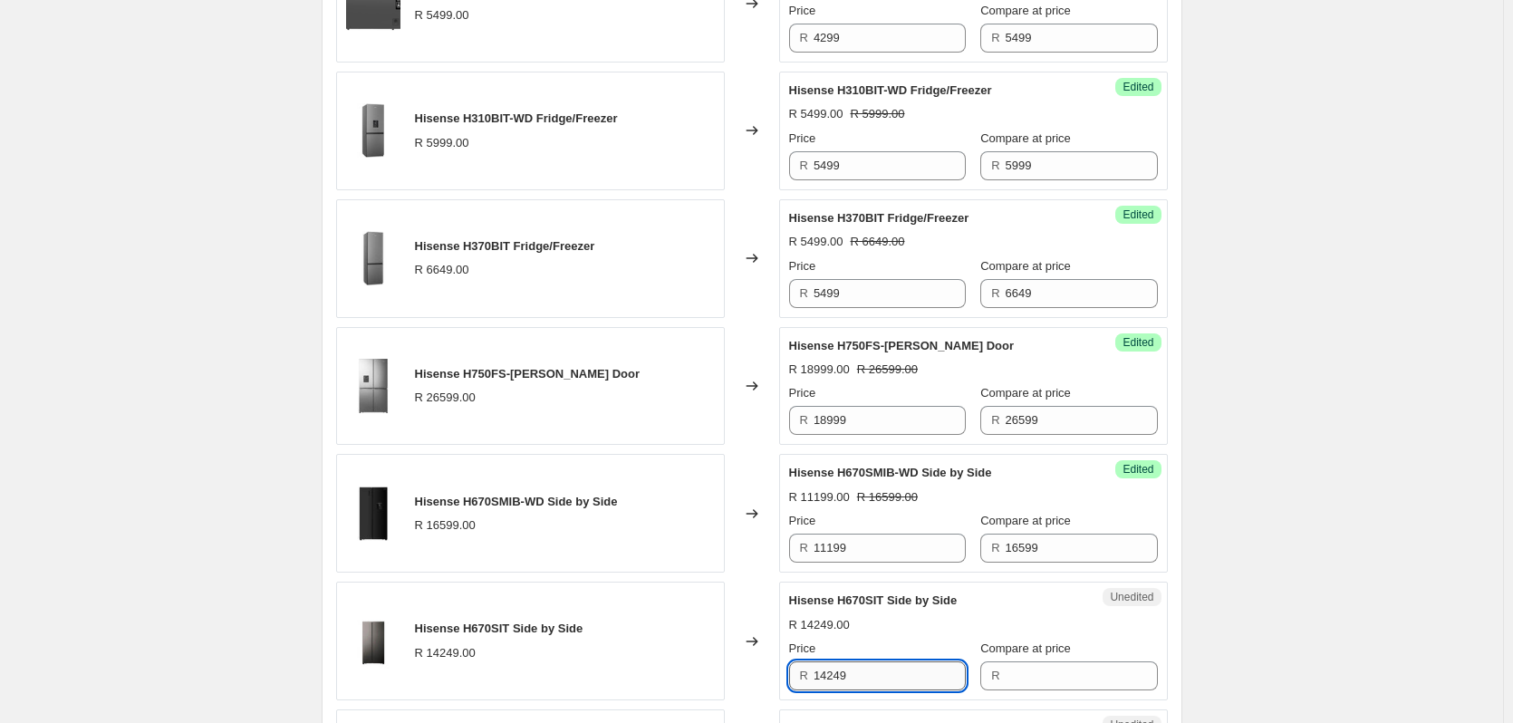
click at [862, 664] on input "14249" at bounding box center [889, 675] width 152 height 29
type input "14249"
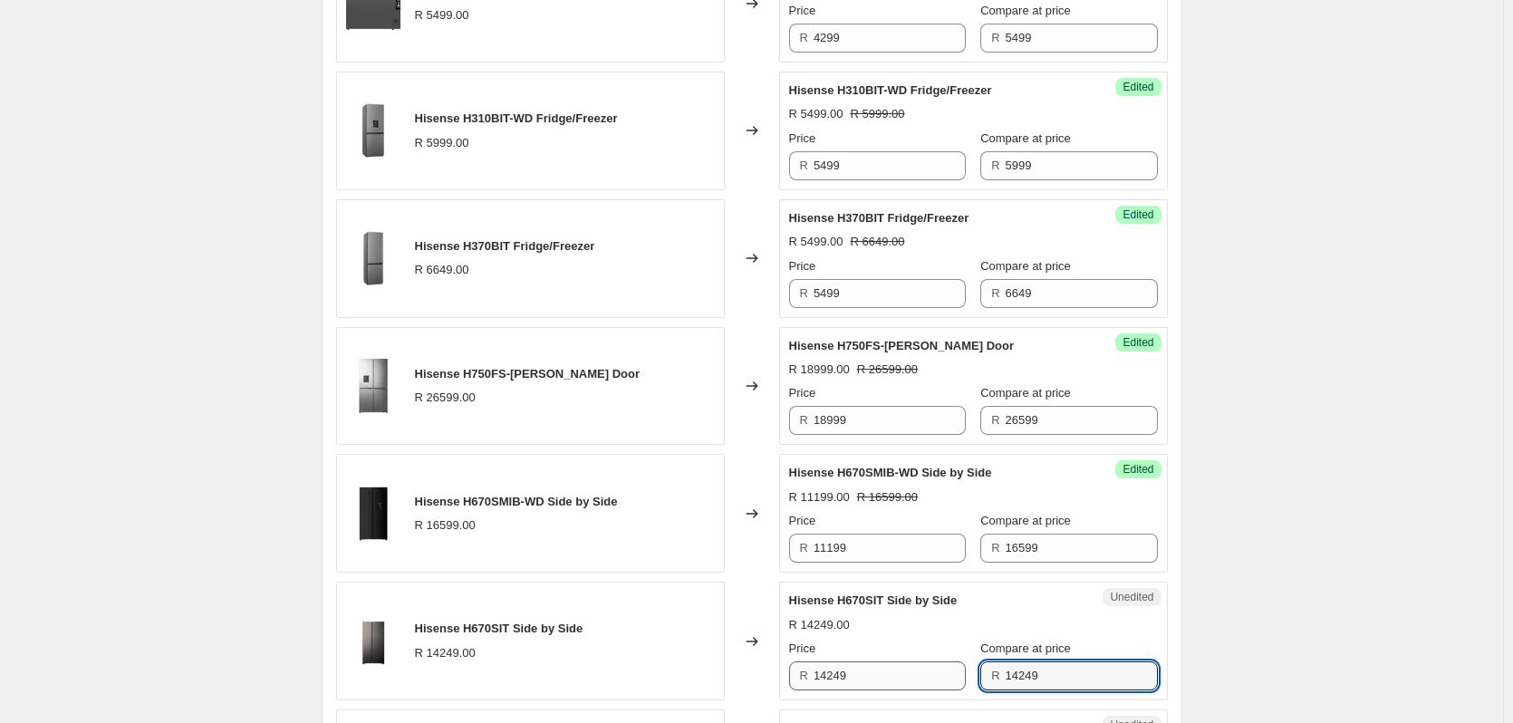
type input "14249"
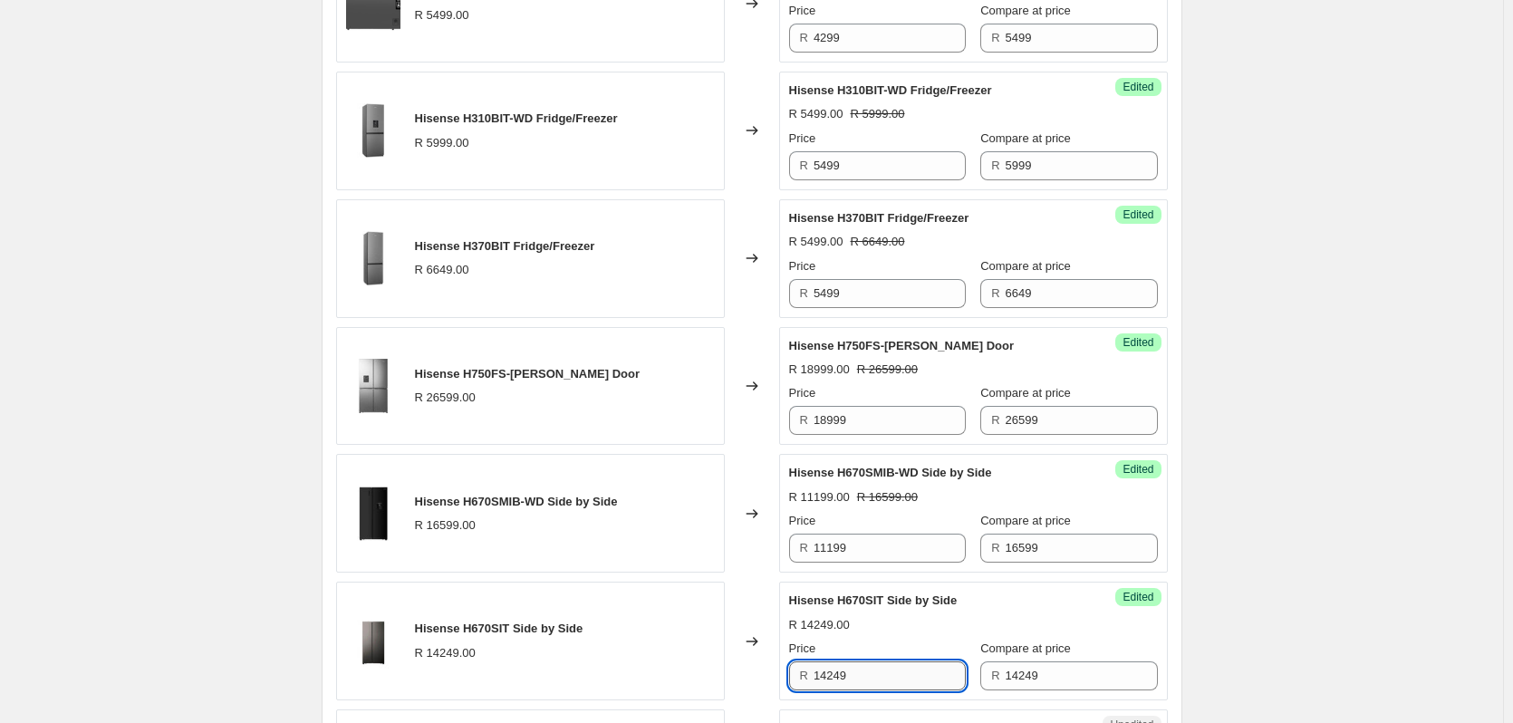
click at [911, 669] on input "14249" at bounding box center [889, 675] width 152 height 29
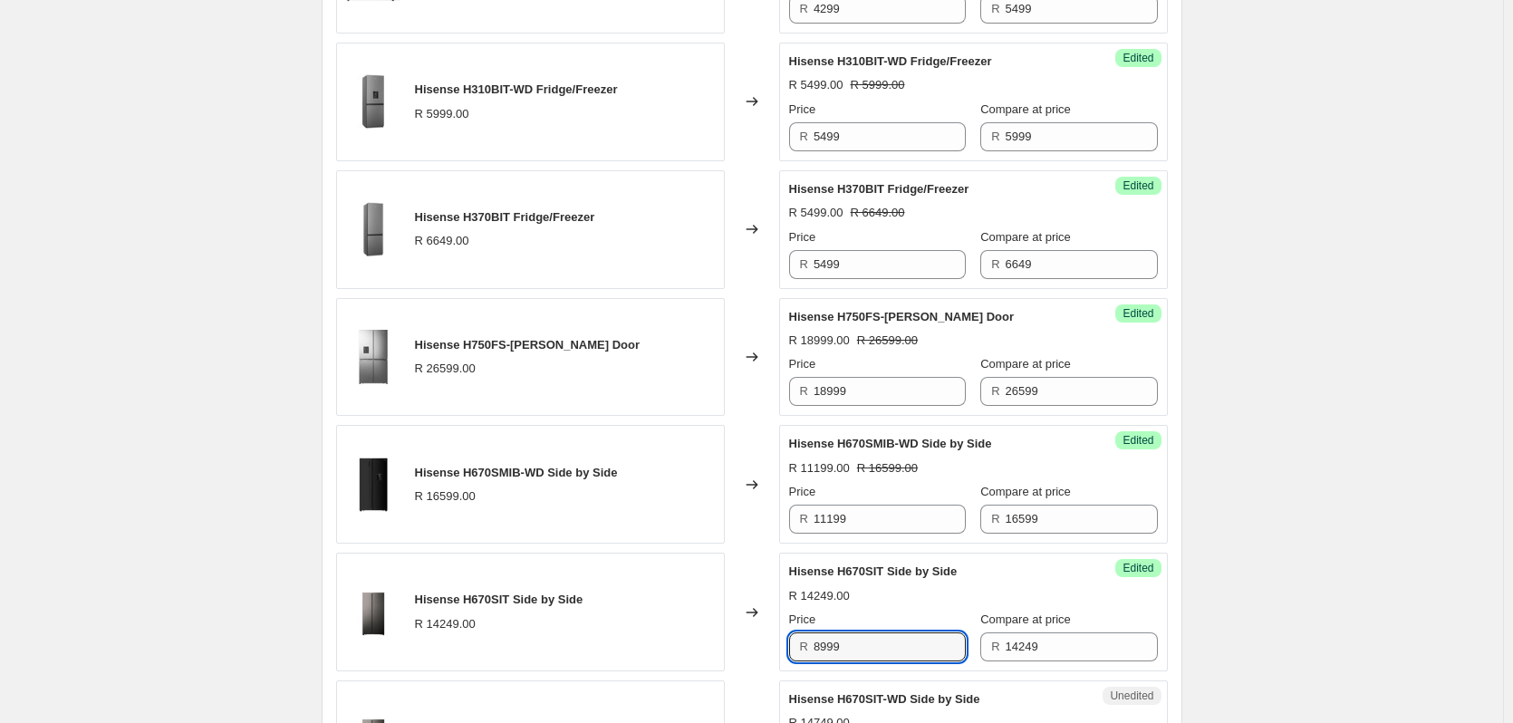
scroll to position [1721, 0]
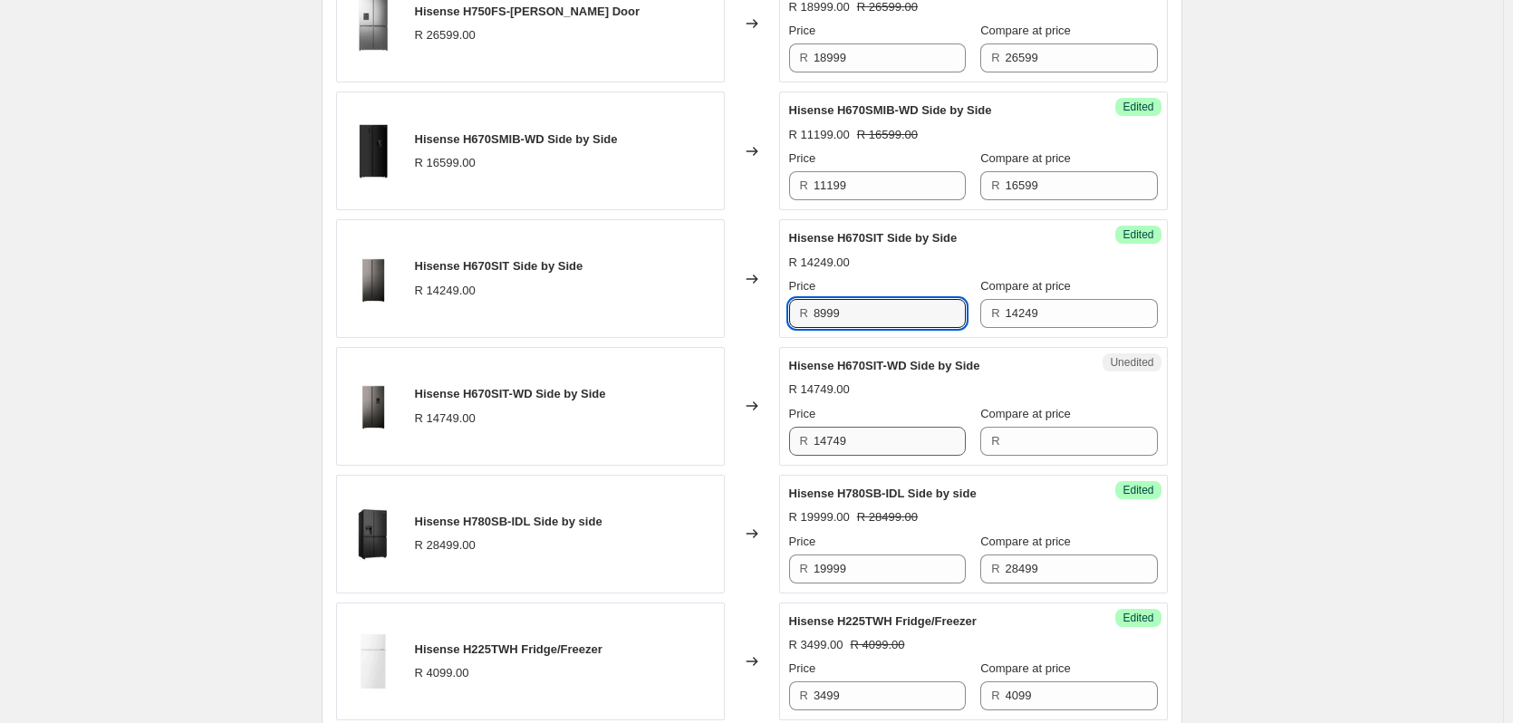
type input "8999"
click at [873, 443] on input "14749" at bounding box center [889, 441] width 152 height 29
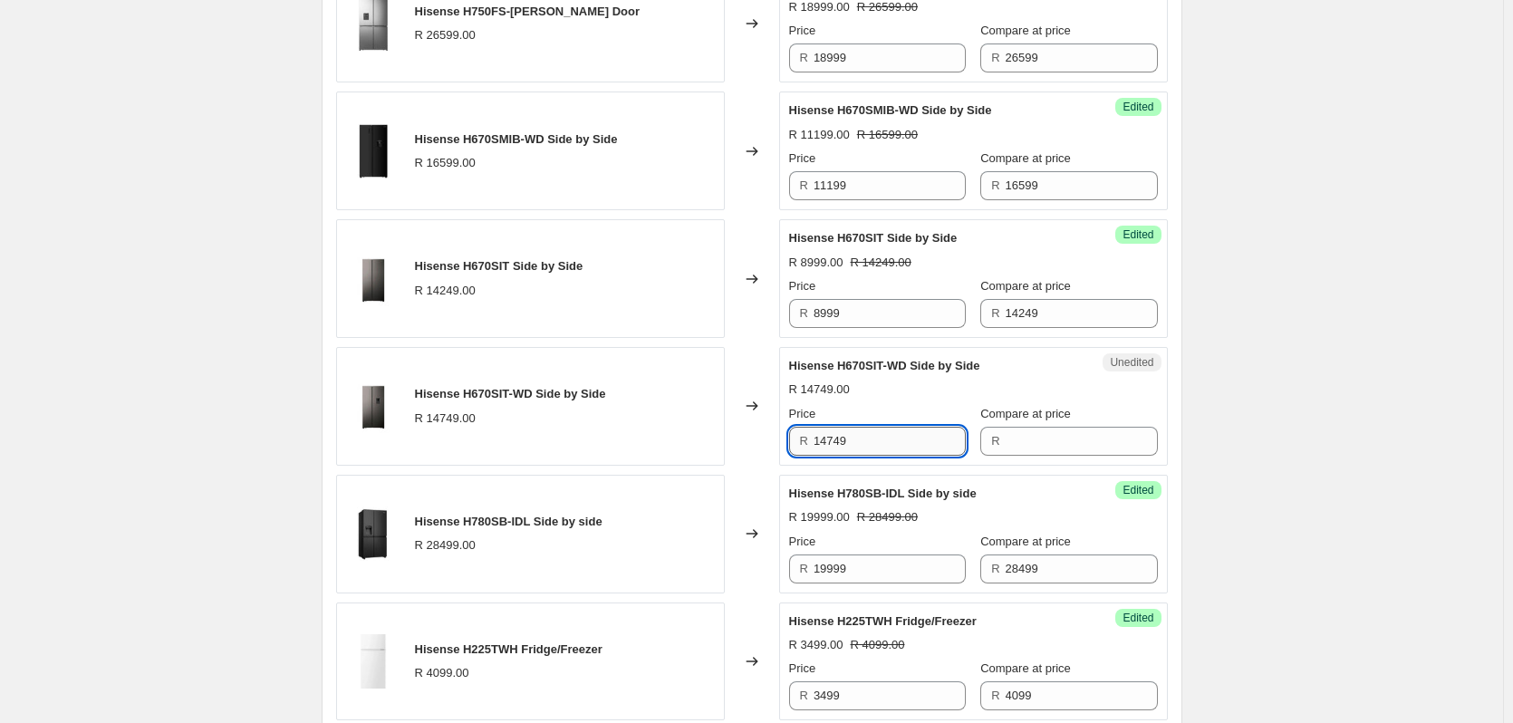
click at [873, 443] on input "14749" at bounding box center [889, 441] width 152 height 29
type input "14749"
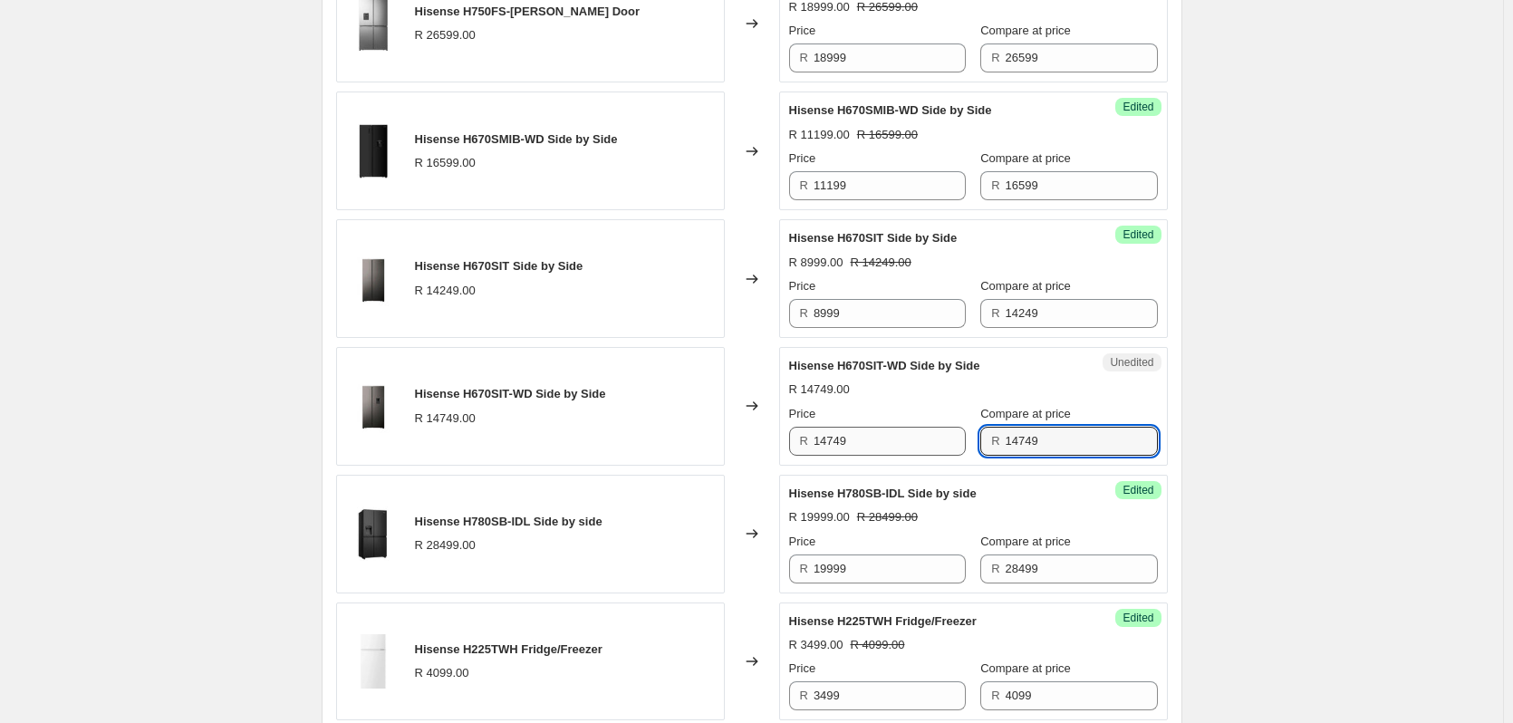
type input "14749"
click at [876, 444] on input "14749" at bounding box center [889, 441] width 152 height 29
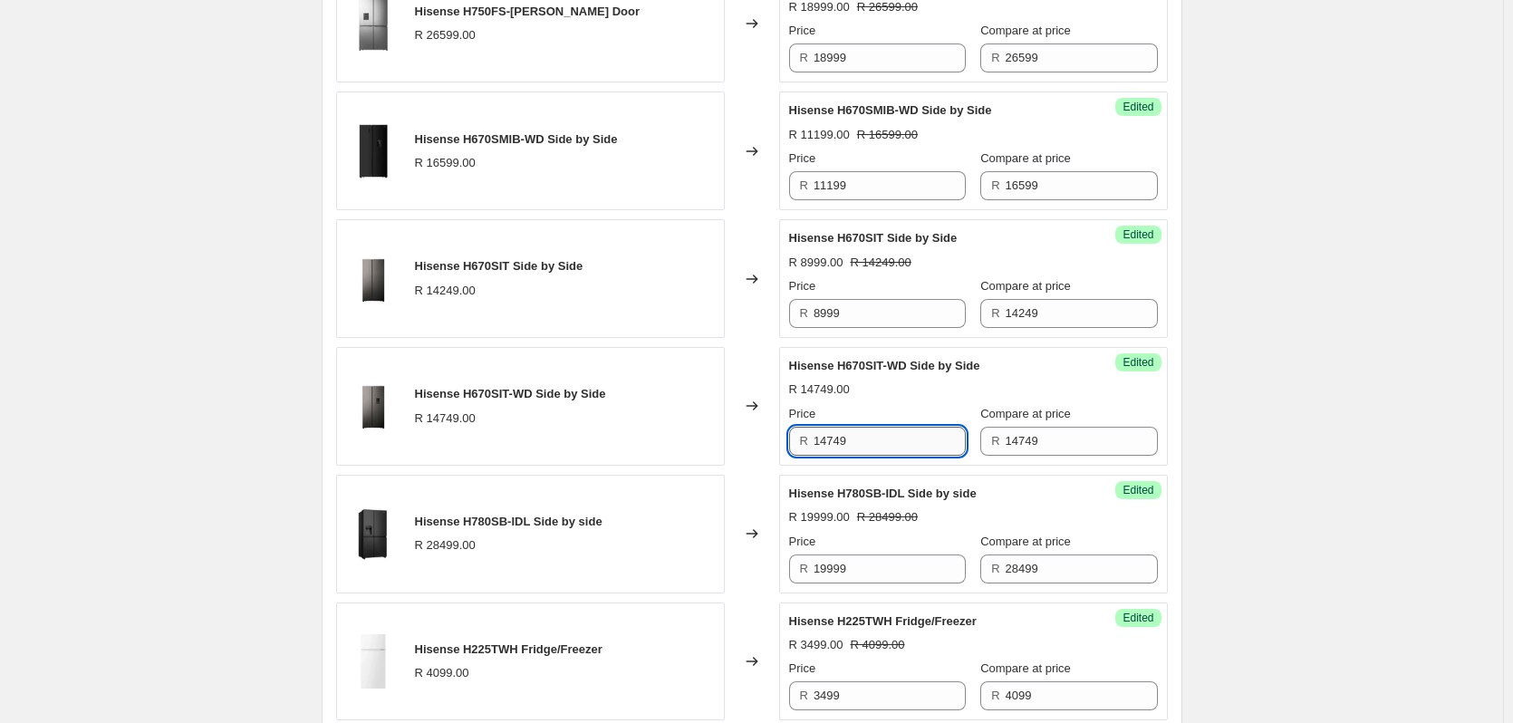
click at [876, 444] on input "14749" at bounding box center [889, 441] width 152 height 29
click at [876, 434] on input "14749" at bounding box center [889, 441] width 152 height 29
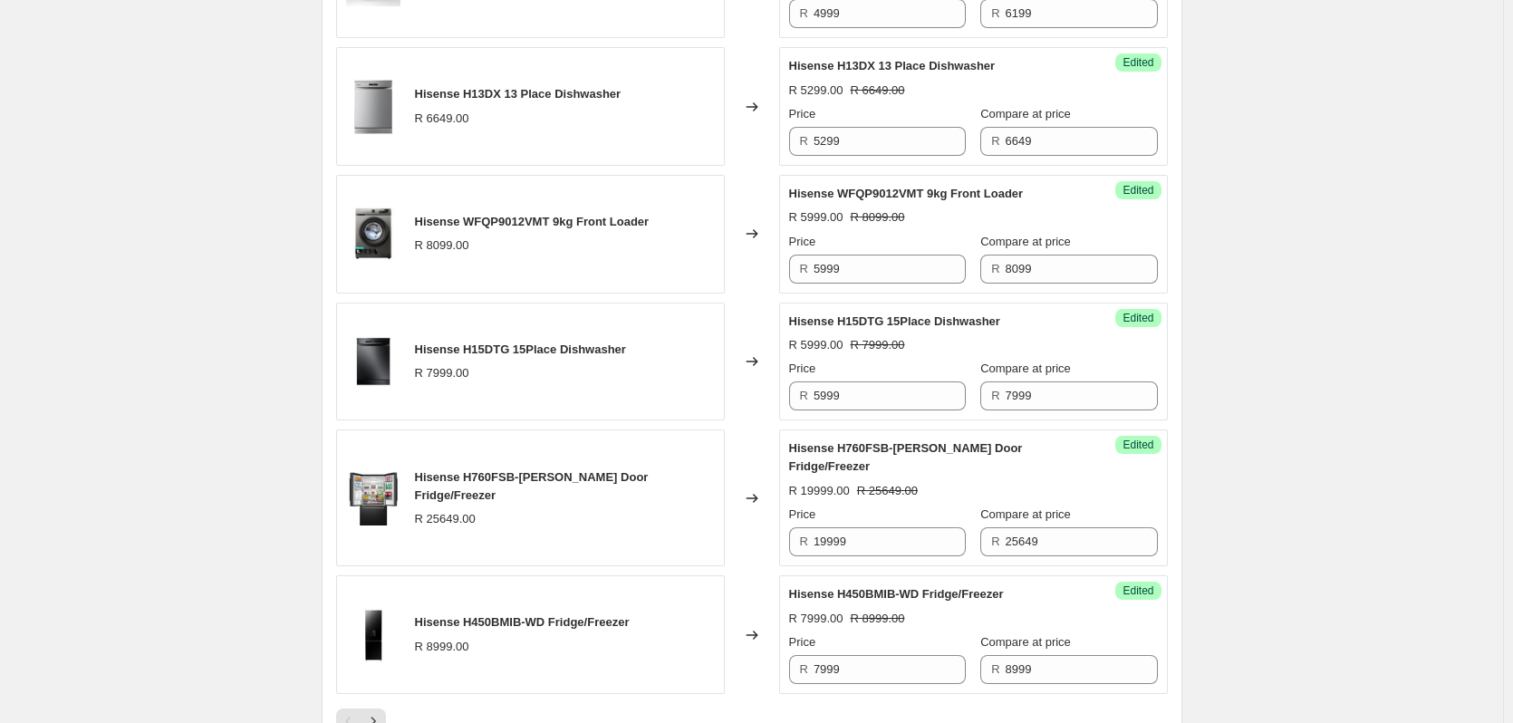
scroll to position [2627, 0]
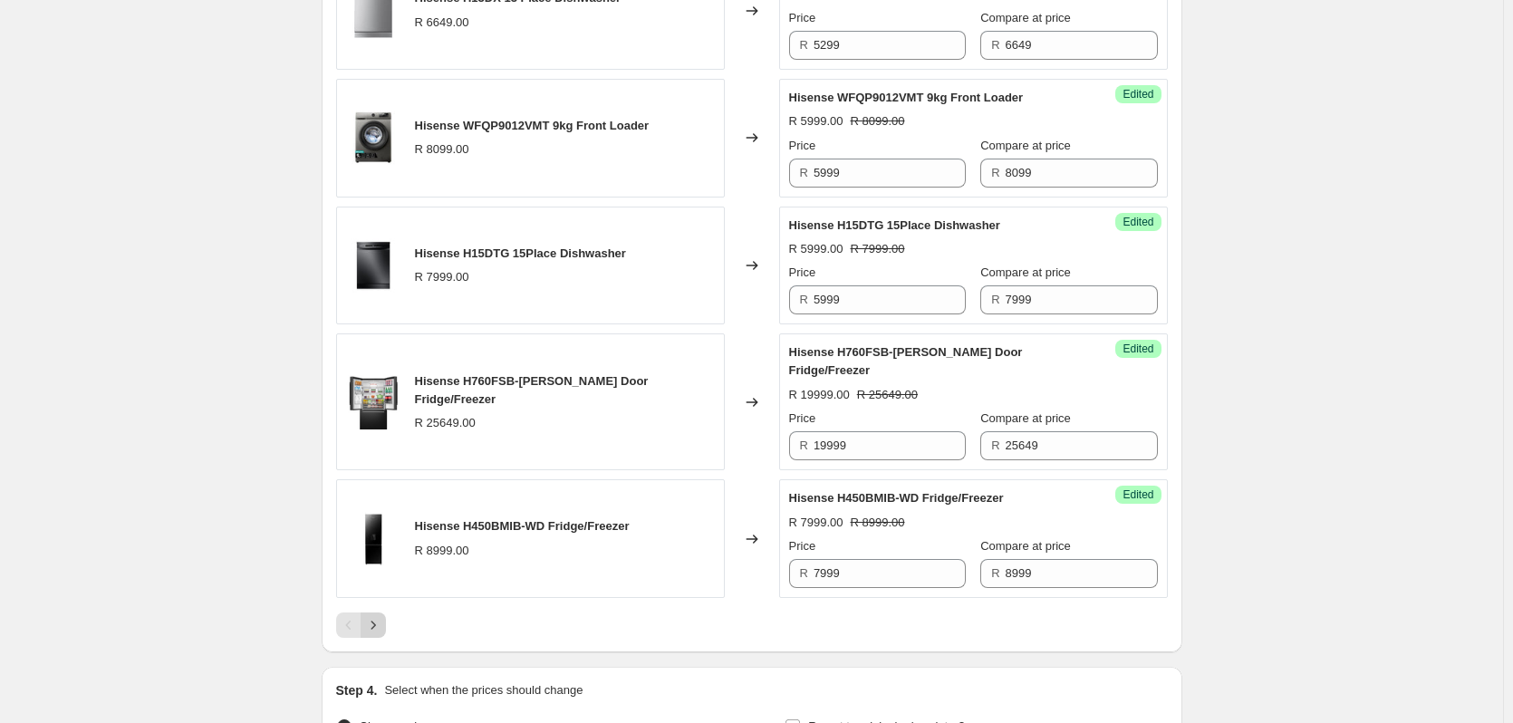
type input "9999"
click at [381, 621] on icon "Next" at bounding box center [373, 625] width 18 height 18
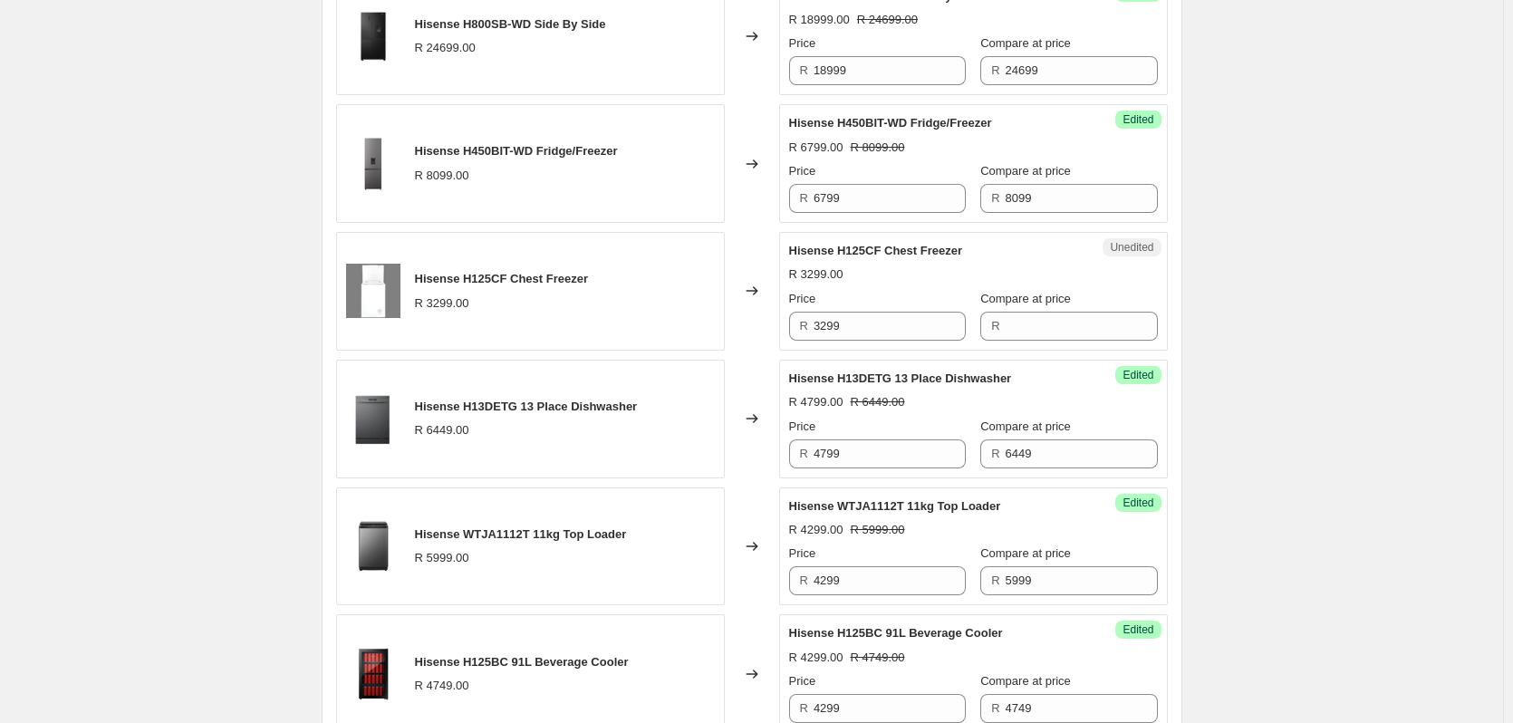
scroll to position [1177, 0]
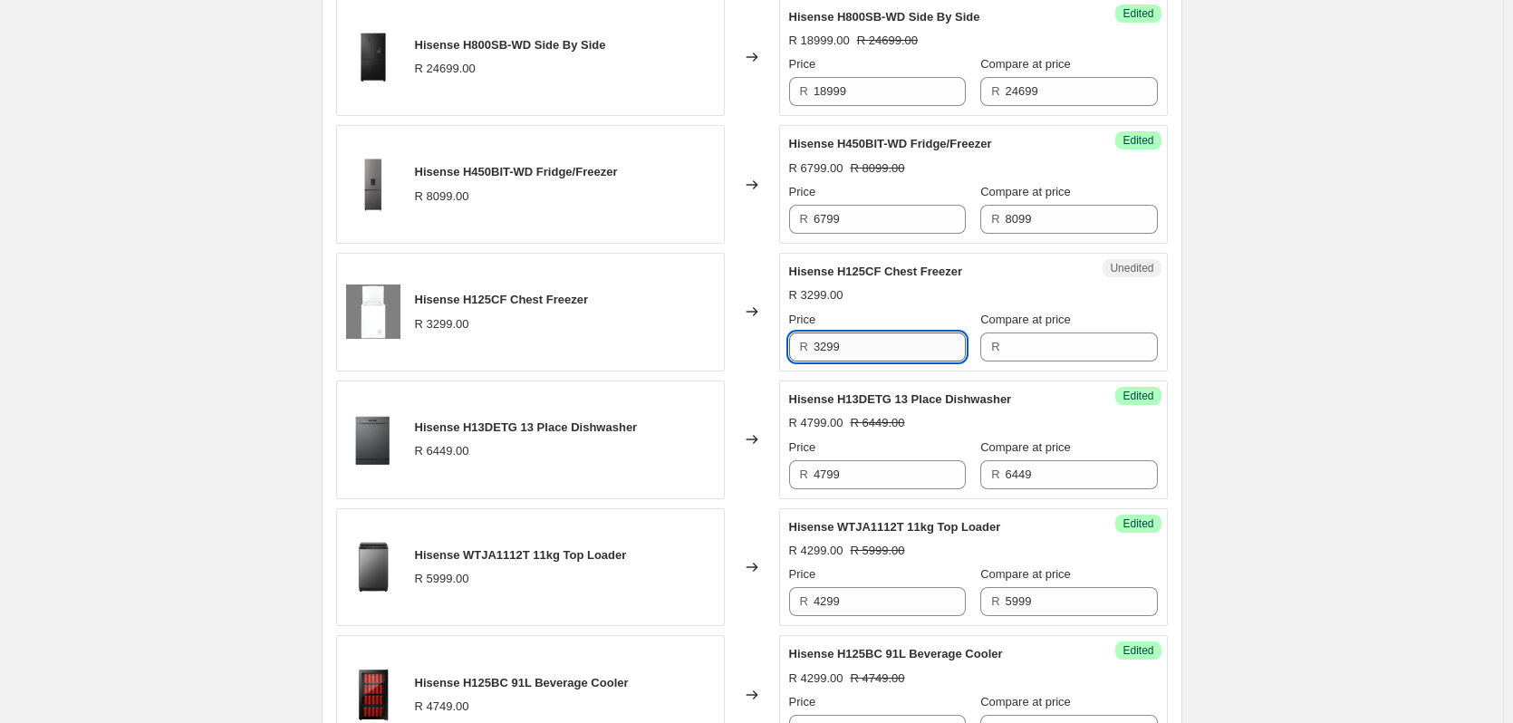
click at [872, 342] on input "3299" at bounding box center [889, 346] width 152 height 29
type input "3299"
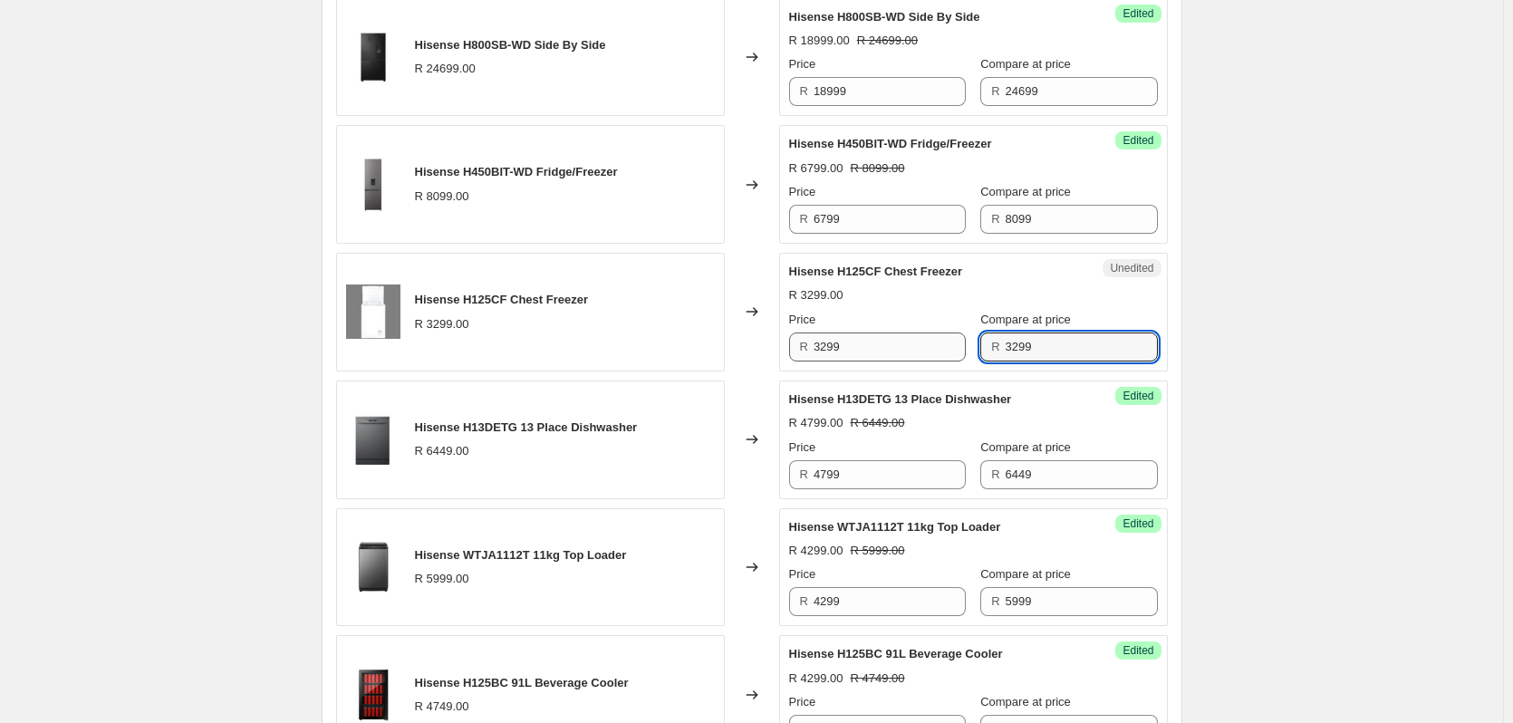
type input "3299"
click at [875, 343] on input "3299" at bounding box center [889, 346] width 152 height 29
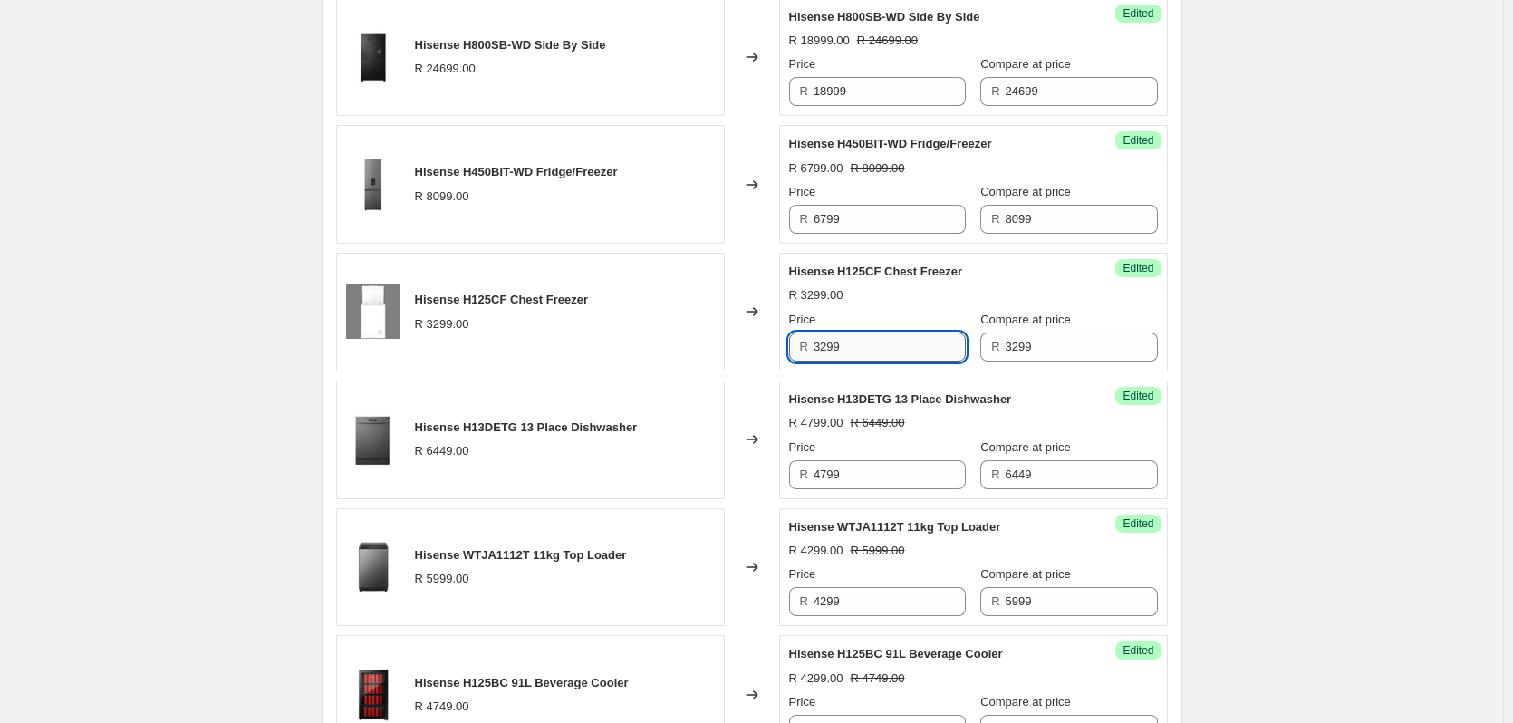
click at [875, 343] on input "3299" at bounding box center [889, 346] width 152 height 29
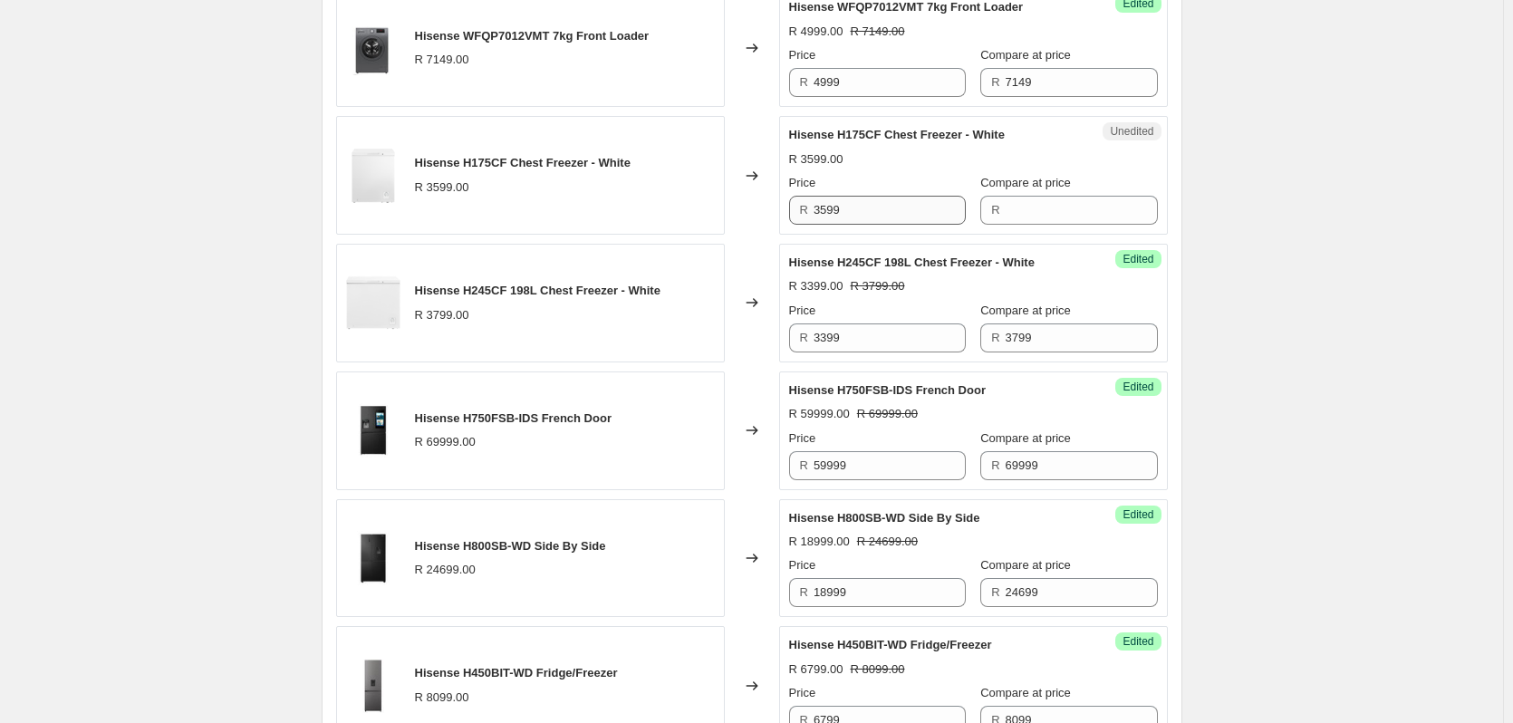
scroll to position [634, 0]
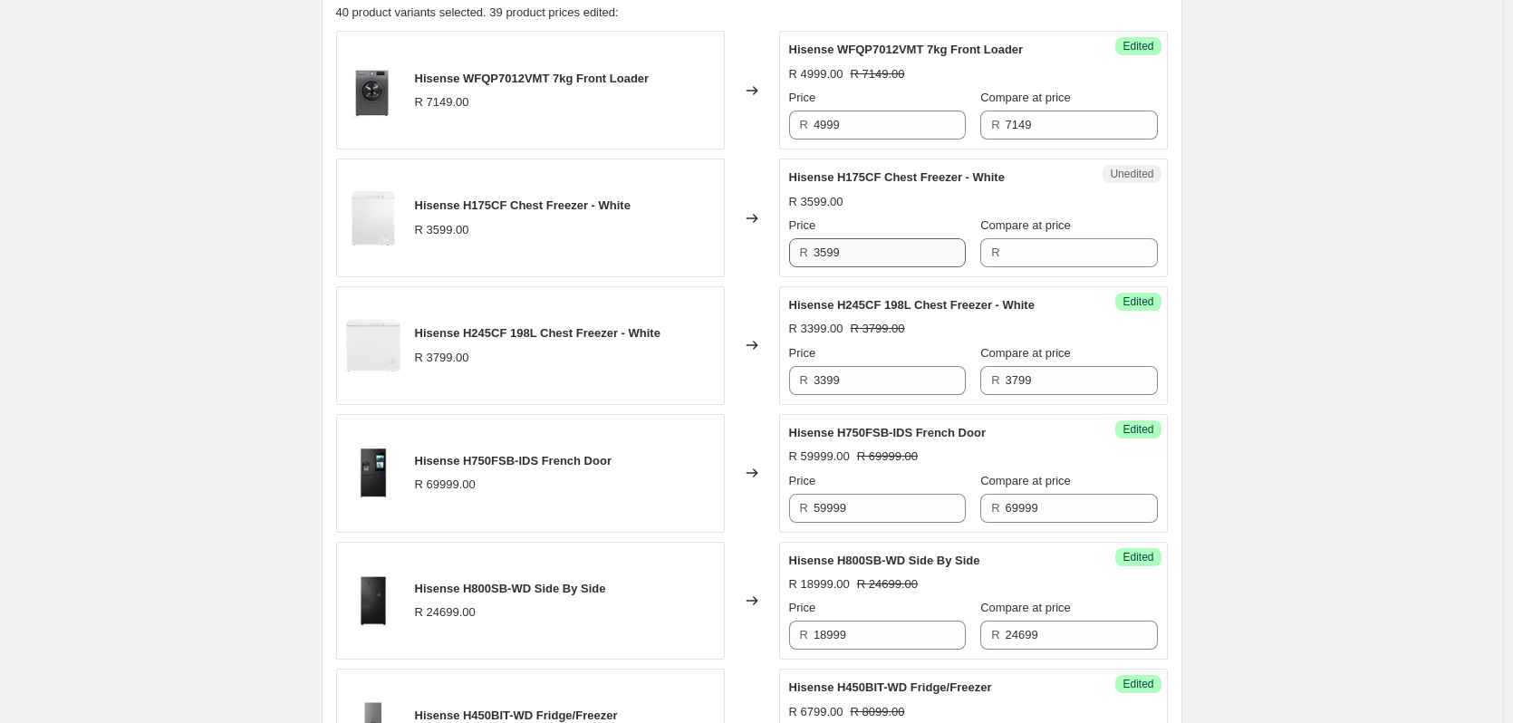
type input "2599"
click at [886, 250] on input "3599" at bounding box center [889, 252] width 152 height 29
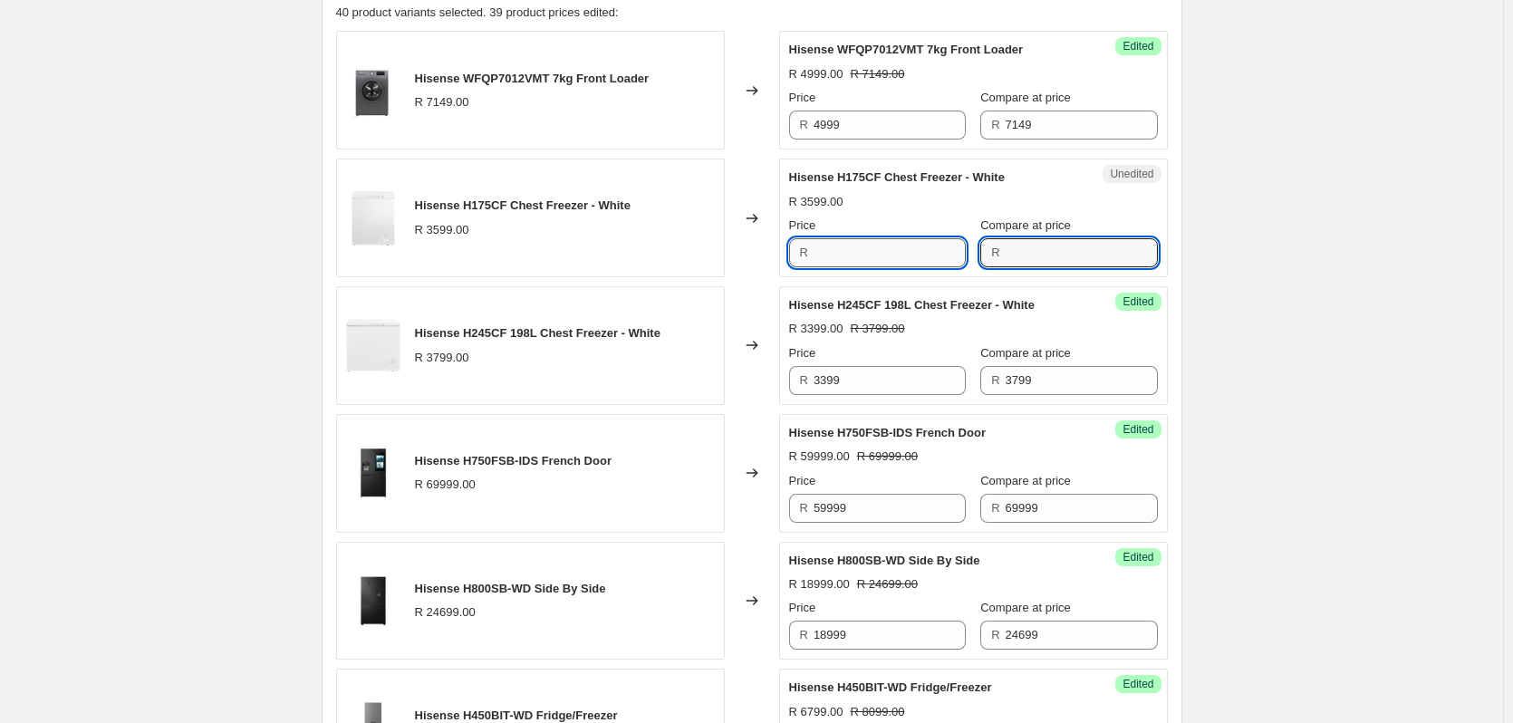
type input "3599"
click at [868, 250] on input "3599" at bounding box center [889, 252] width 152 height 29
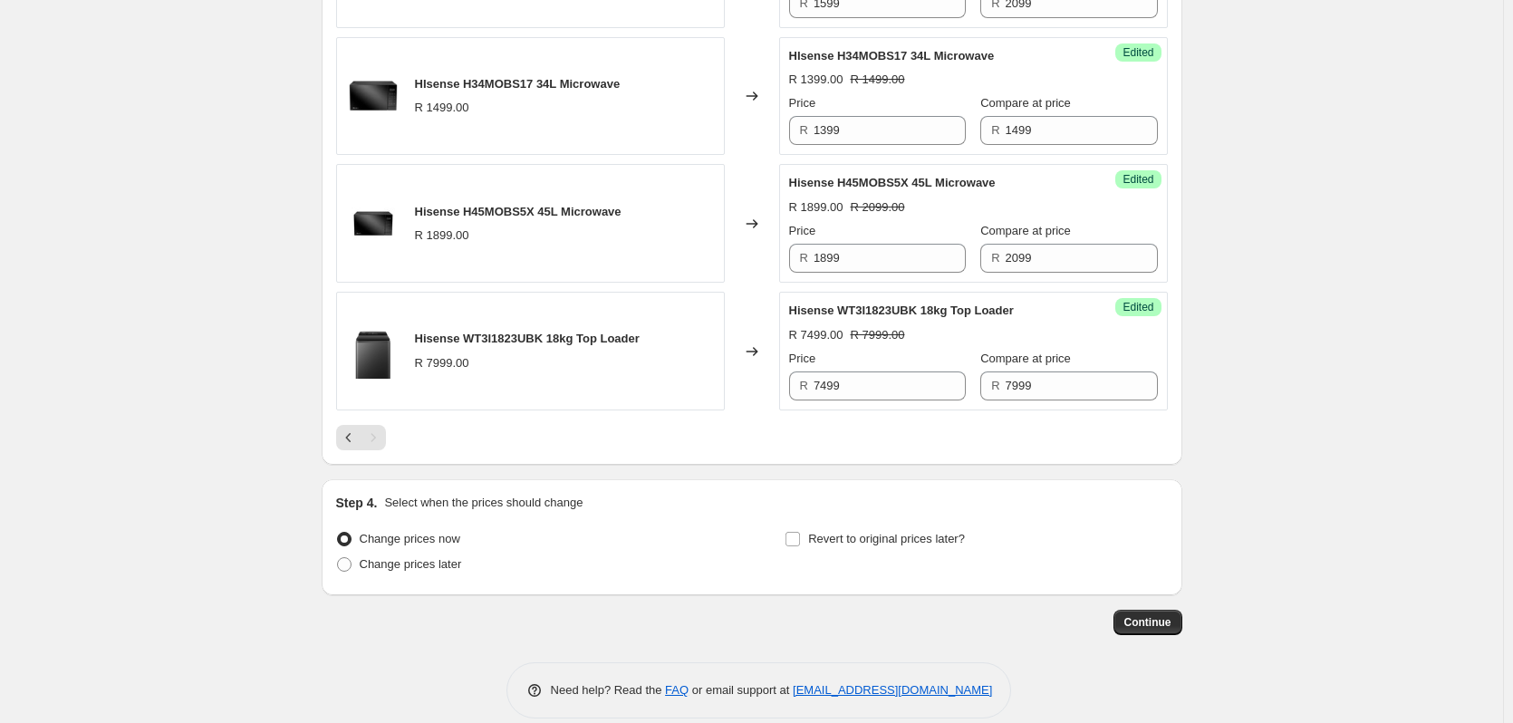
scroll to position [2819, 0]
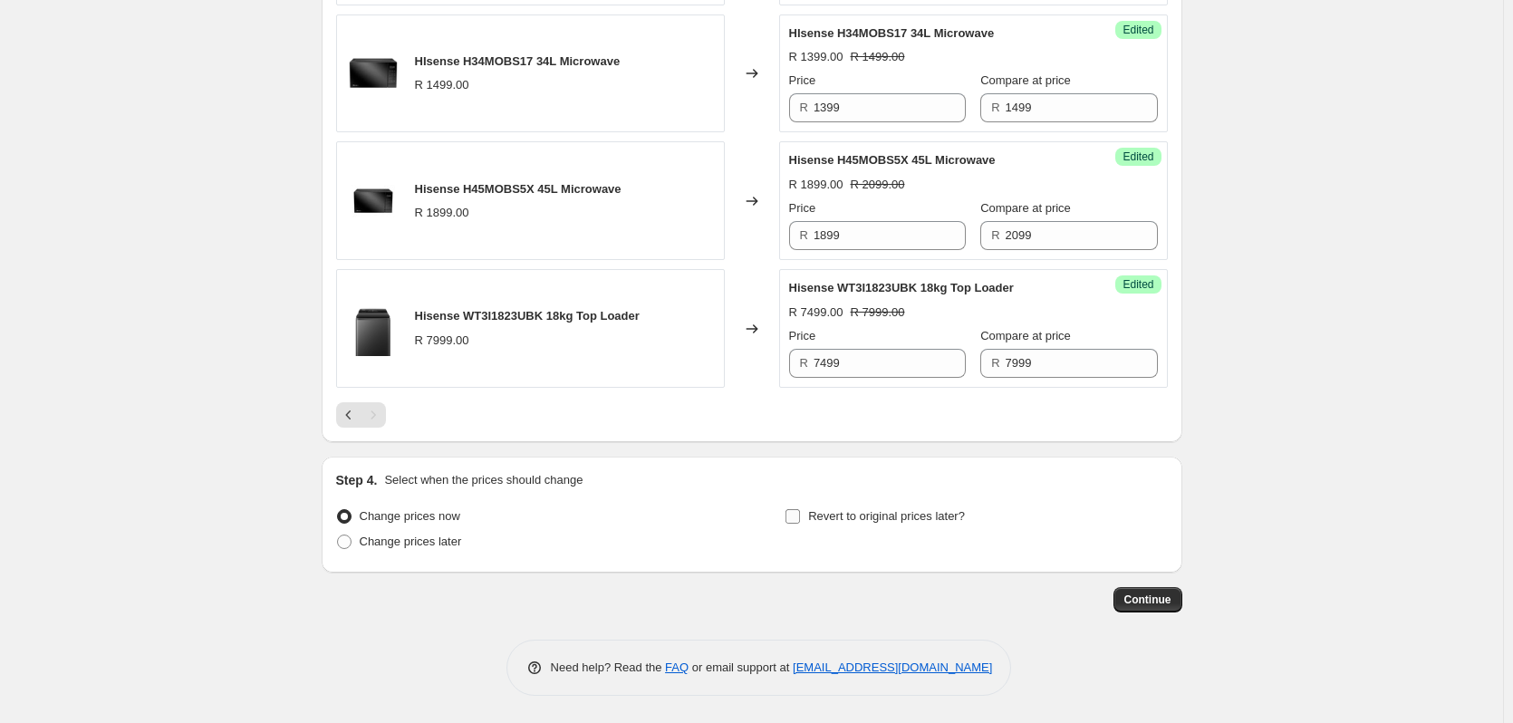
type input "2899"
click at [792, 518] on input "Revert to original prices later?" at bounding box center [792, 516] width 14 height 14
checkbox input "true"
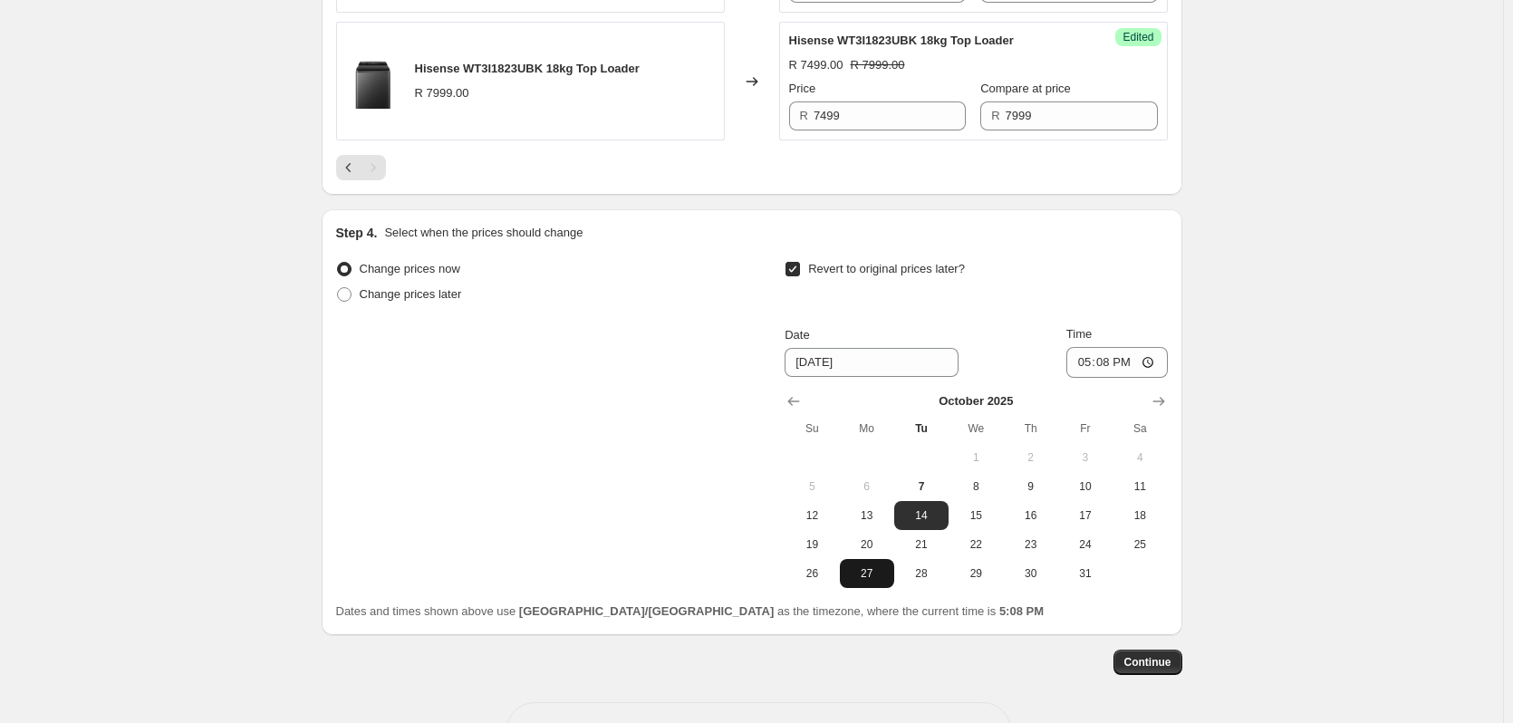
scroll to position [3128, 0]
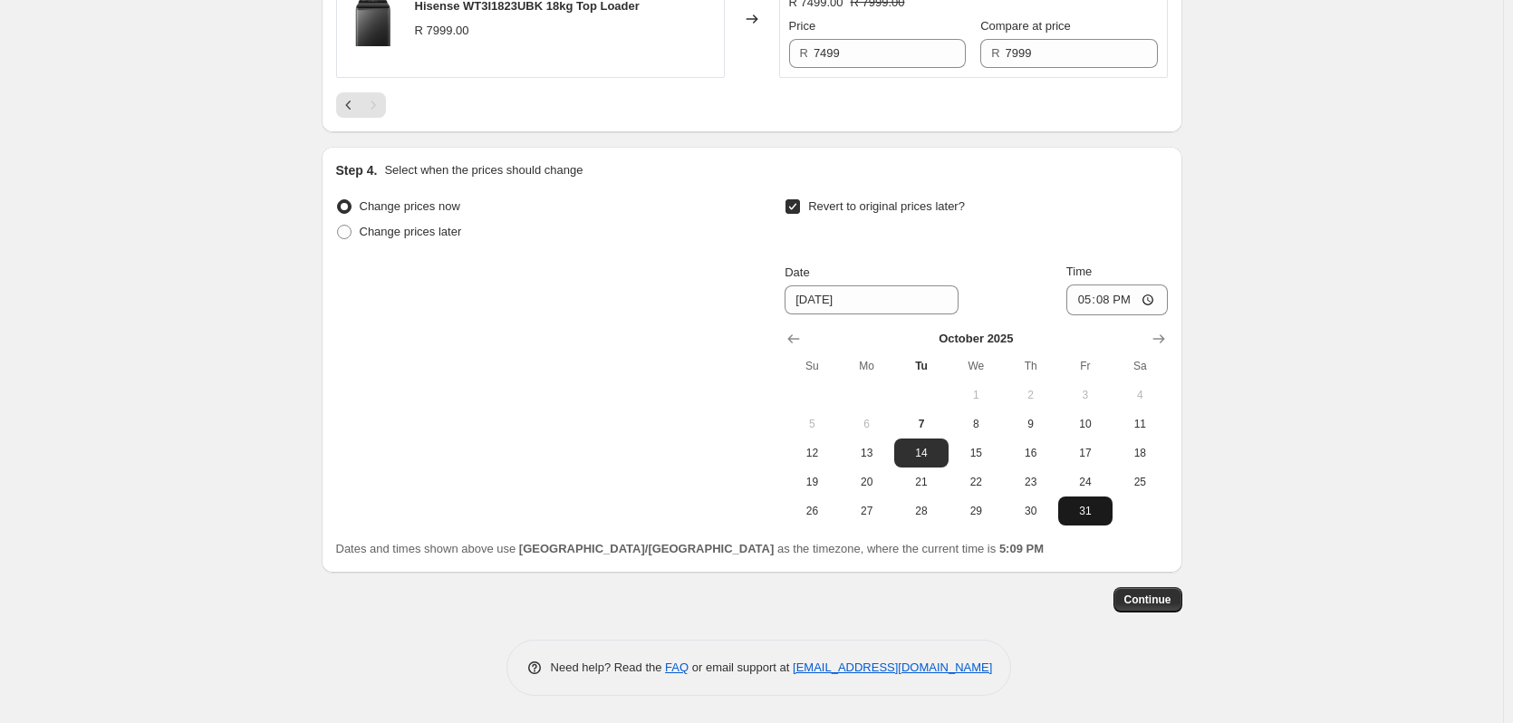
click at [1081, 513] on span "31" at bounding box center [1085, 511] width 40 height 14
type input "[DATE]"
click at [1106, 295] on input "17:08" at bounding box center [1116, 299] width 101 height 31
type input "23:59"
click at [1153, 603] on span "Continue" at bounding box center [1147, 599] width 47 height 14
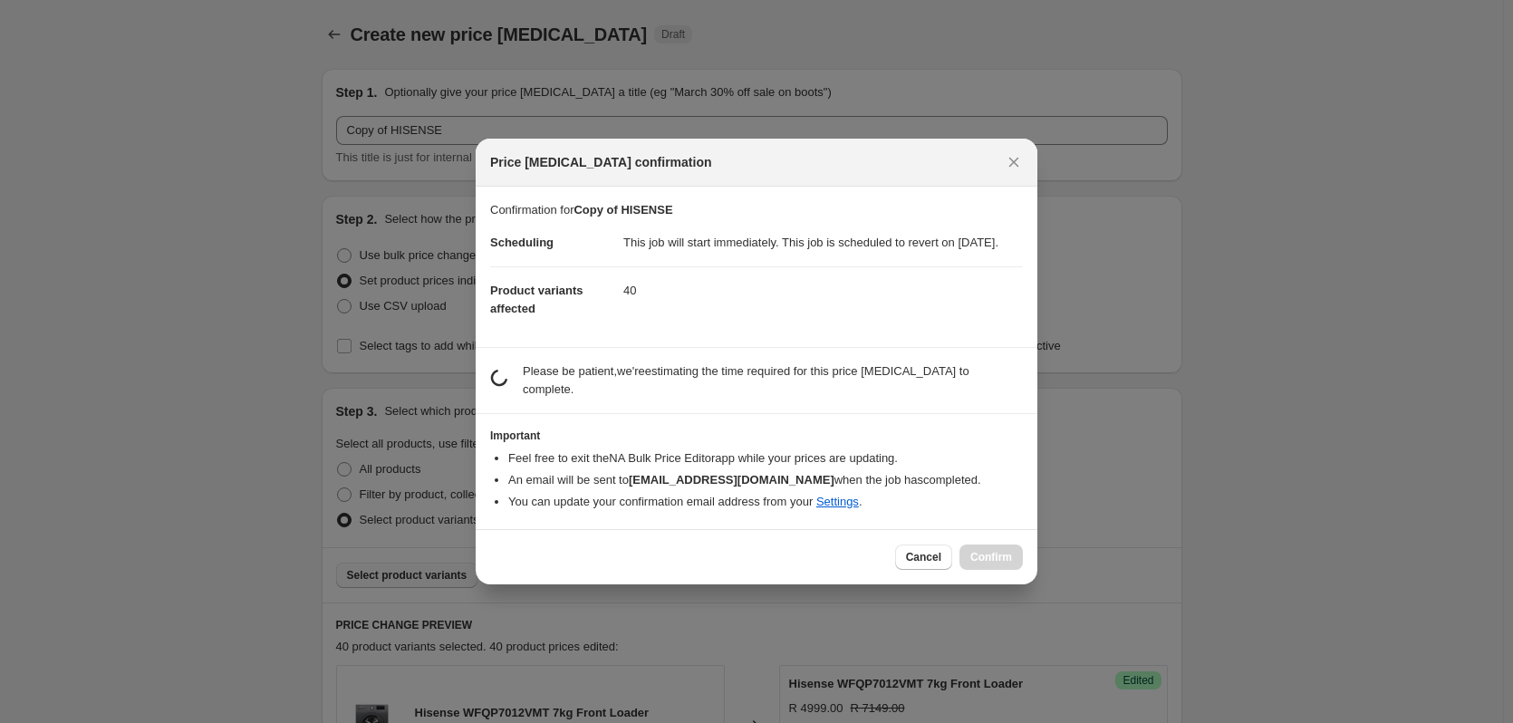
scroll to position [0, 0]
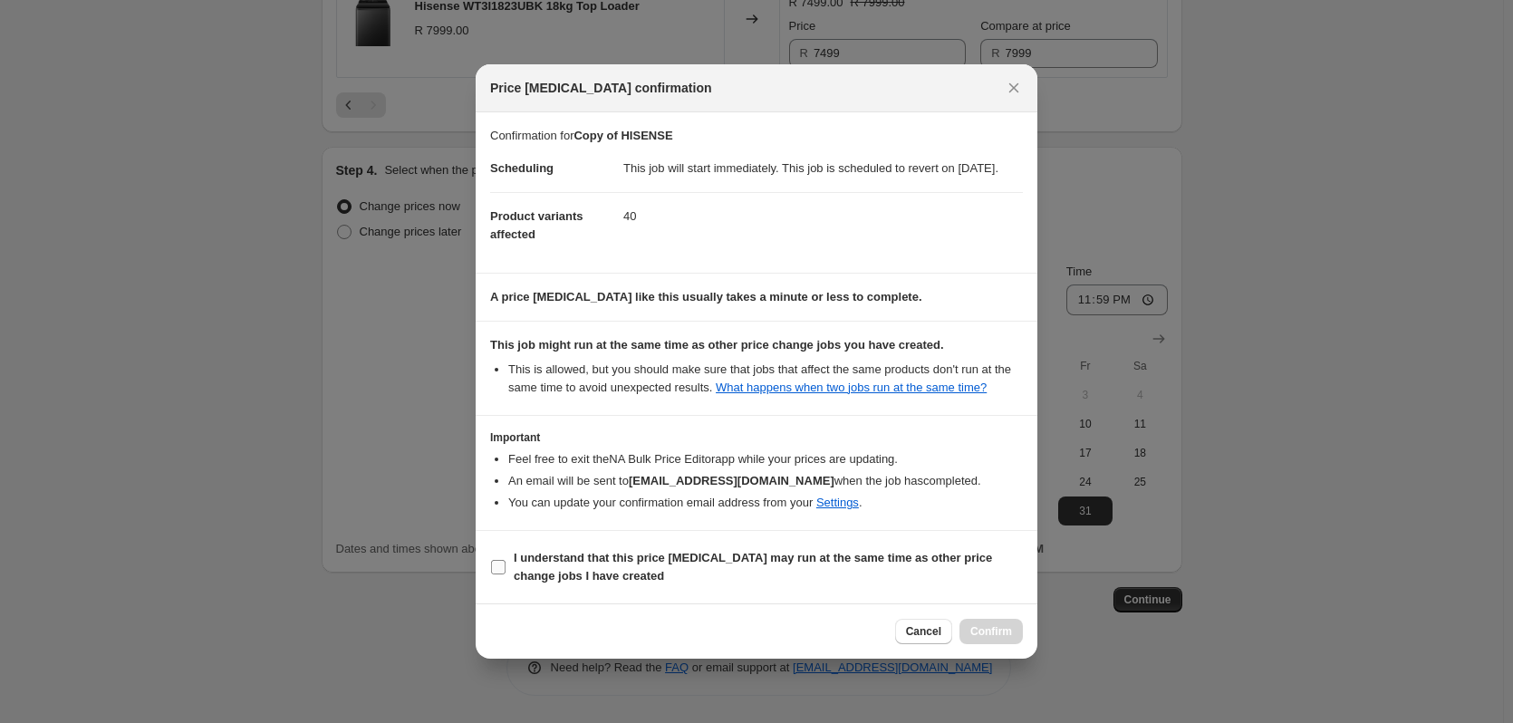
click at [497, 574] on input "I understand that this price [MEDICAL_DATA] may run at the same time as other p…" at bounding box center [498, 567] width 14 height 14
checkbox input "true"
drag, startPoint x: 976, startPoint y: 645, endPoint x: 977, endPoint y: 655, distance: 10.0
click at [977, 655] on div "Cancel Confirm" at bounding box center [757, 630] width 562 height 55
click at [996, 639] on span "Confirm" at bounding box center [991, 631] width 42 height 14
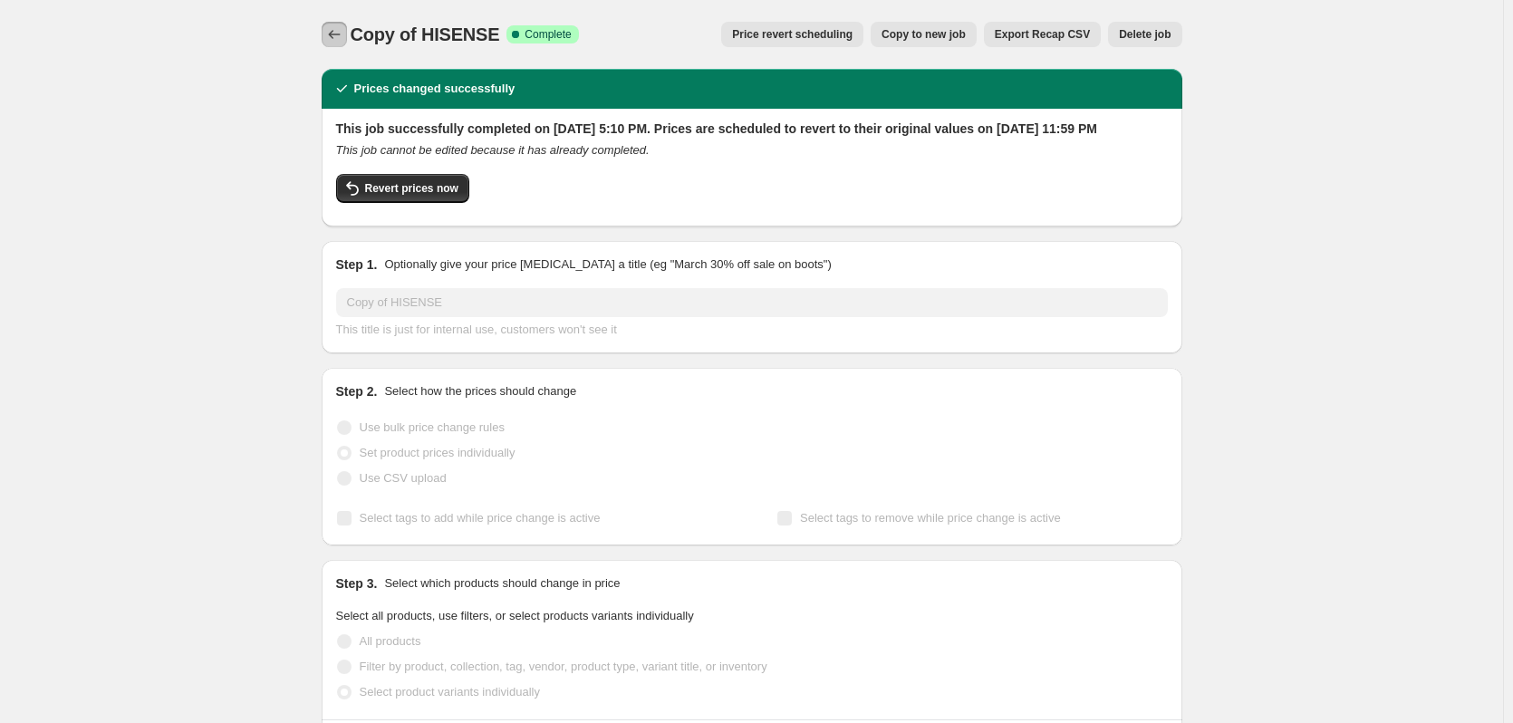
click at [334, 30] on icon "Price change jobs" at bounding box center [334, 34] width 18 height 18
